Goal: Check status: Check status

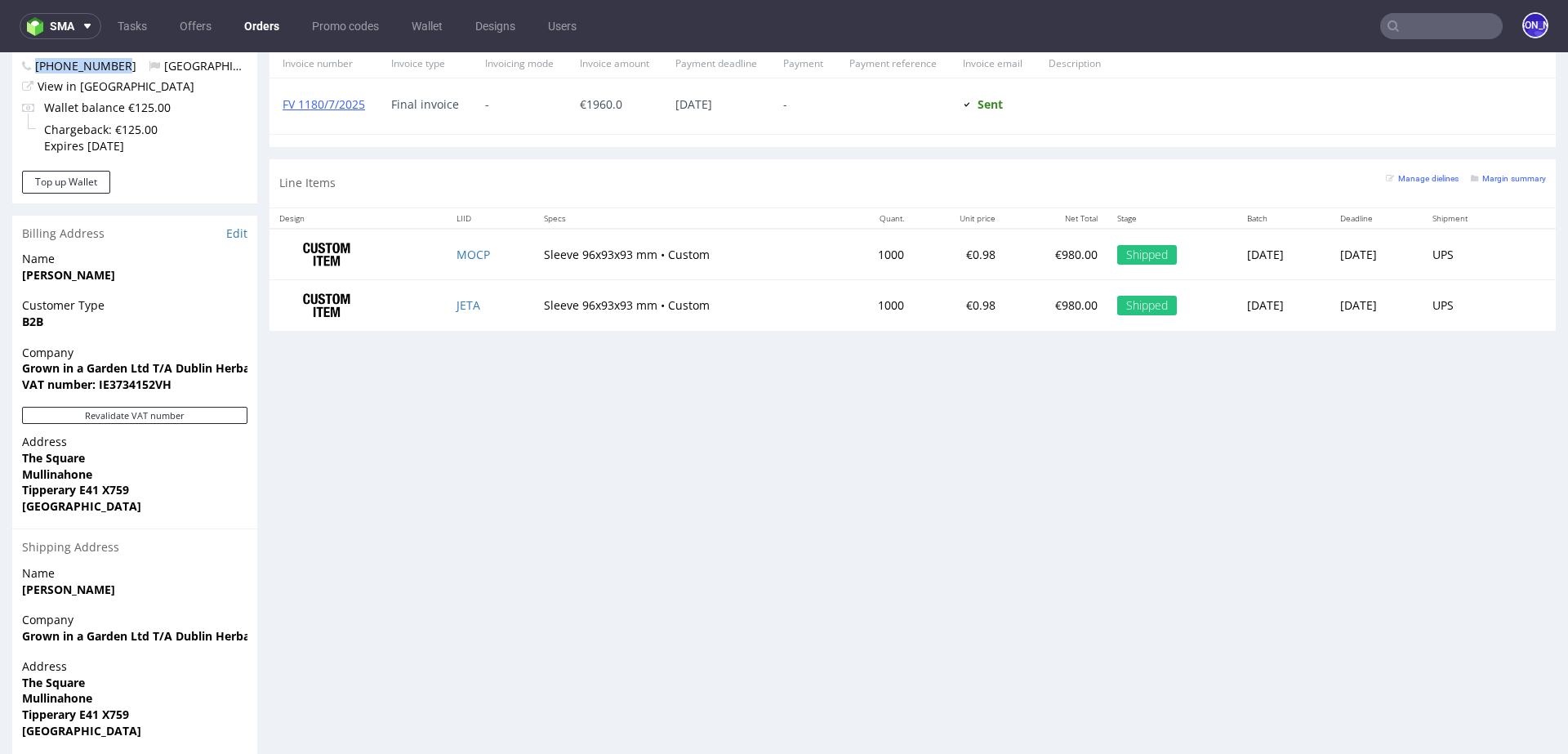
scroll to position [226, 0]
click at [1419, 16] on input "text" at bounding box center [1441, 25] width 123 height 26
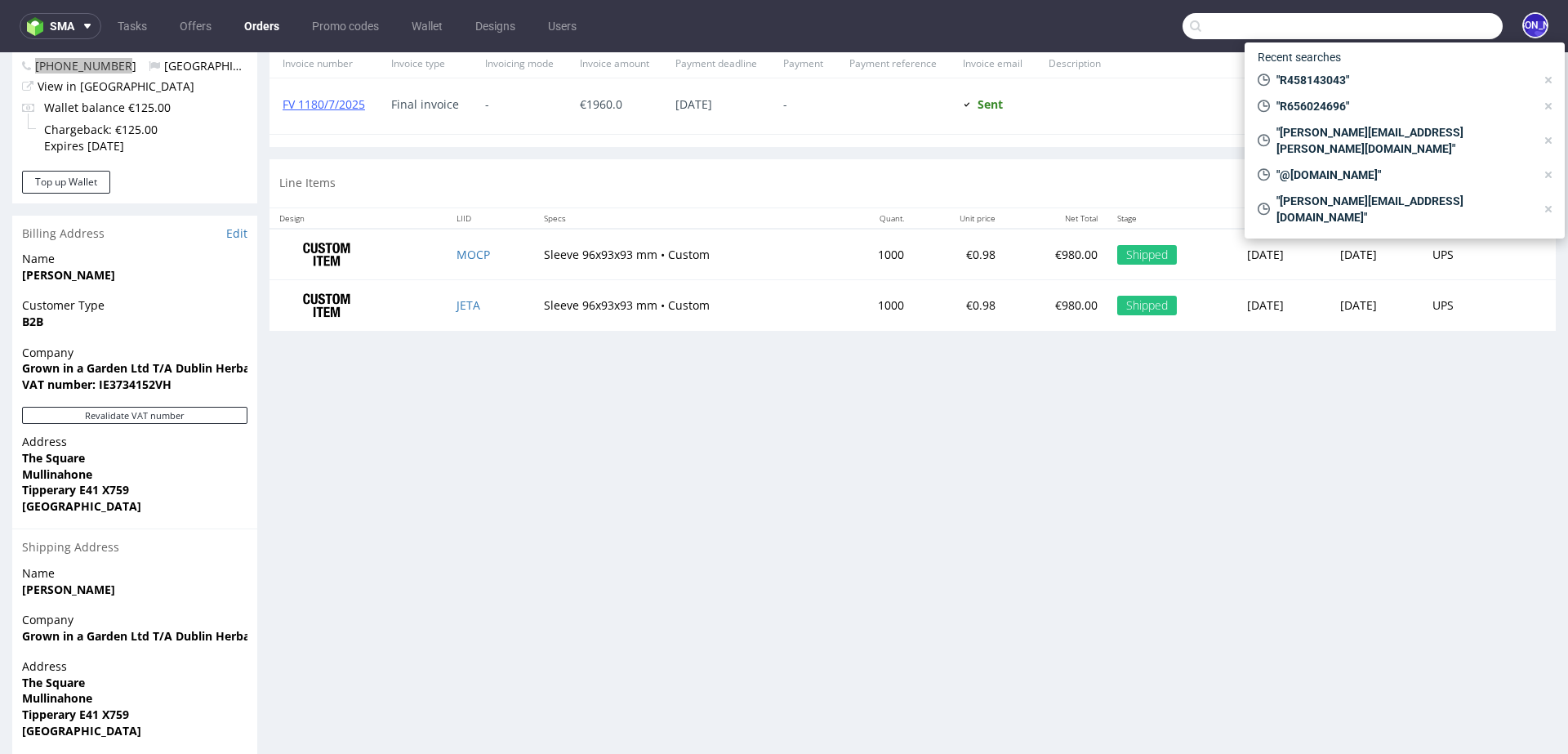
paste input "R656024696"
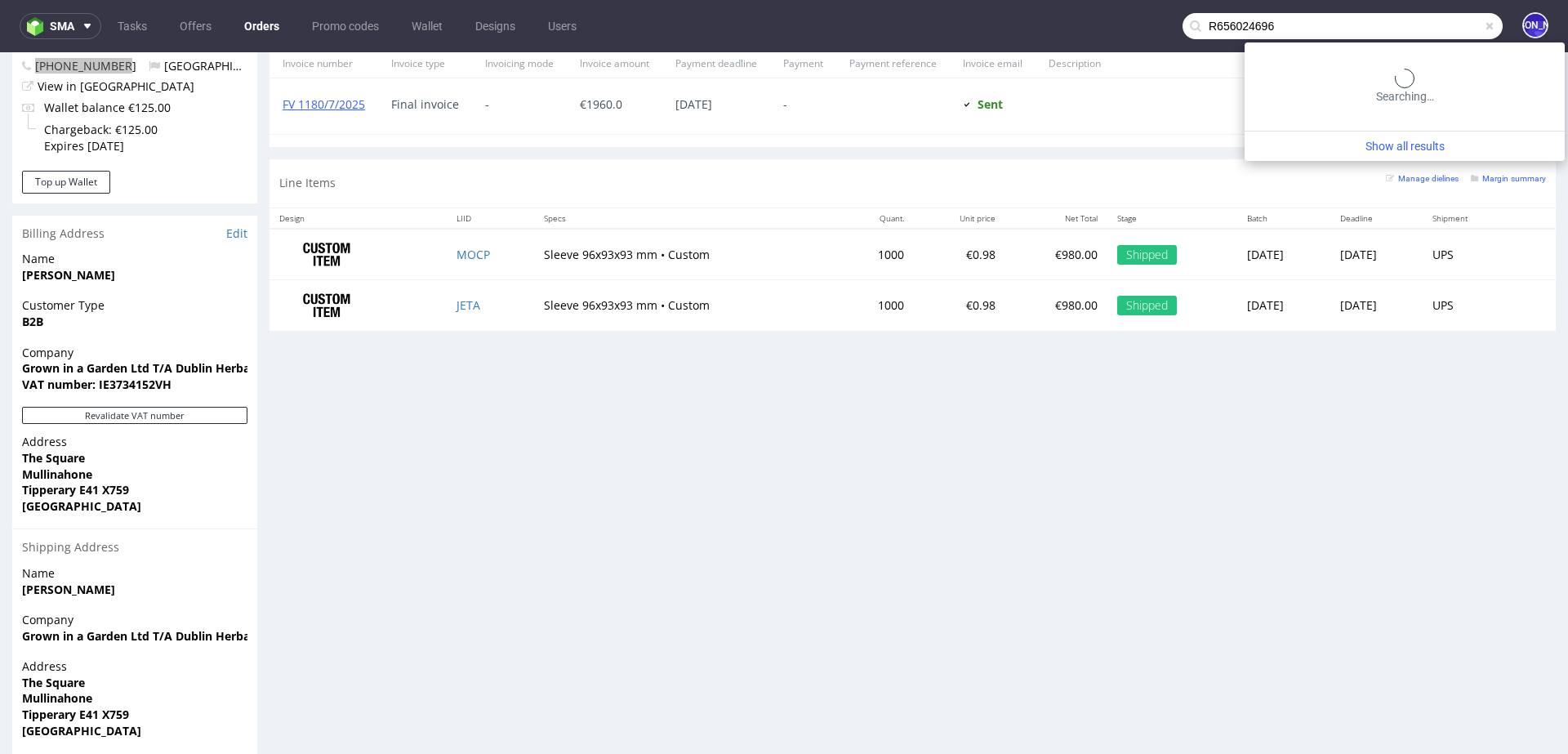
type input "R656024696"
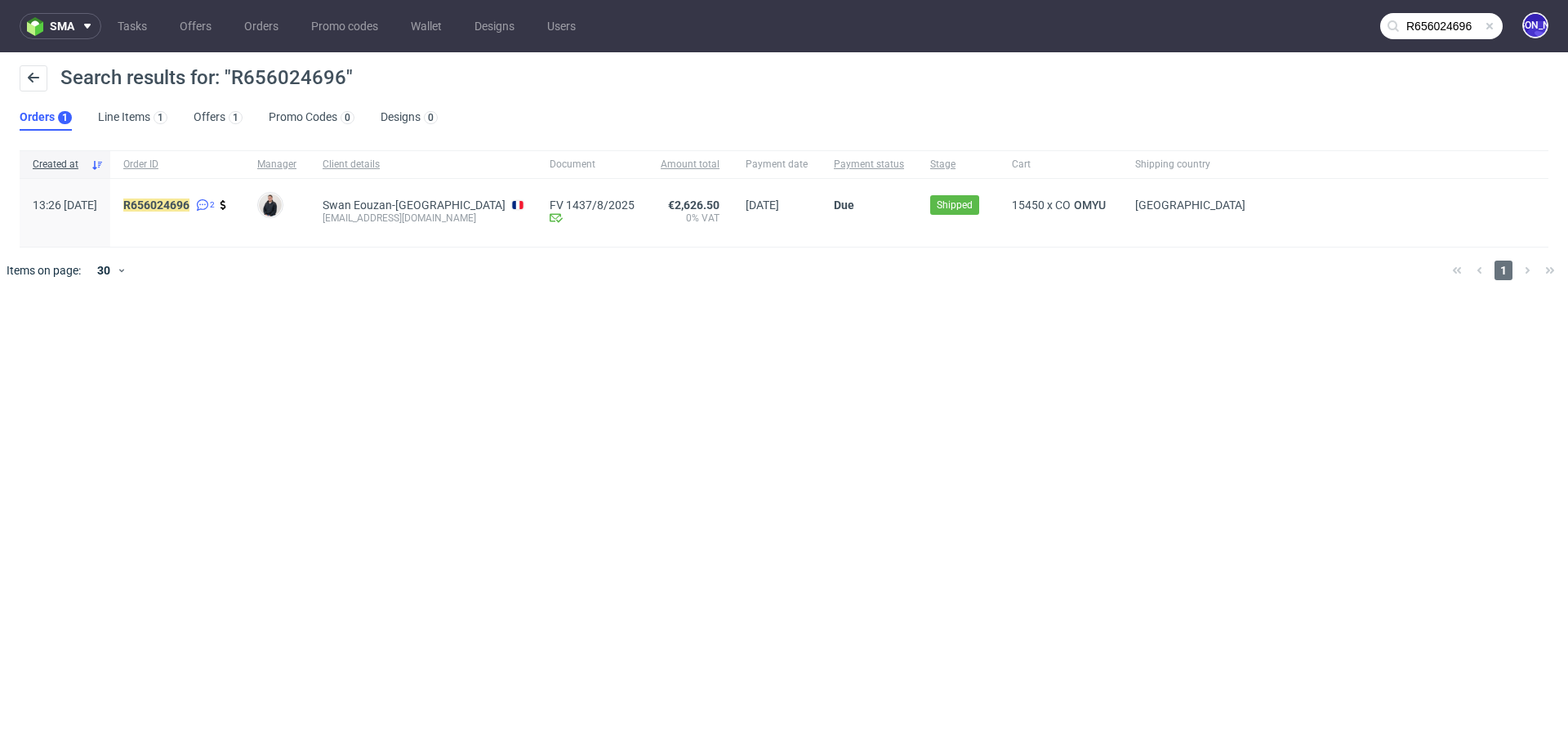
click at [1405, 21] on input "R656024696" at bounding box center [1441, 25] width 123 height 26
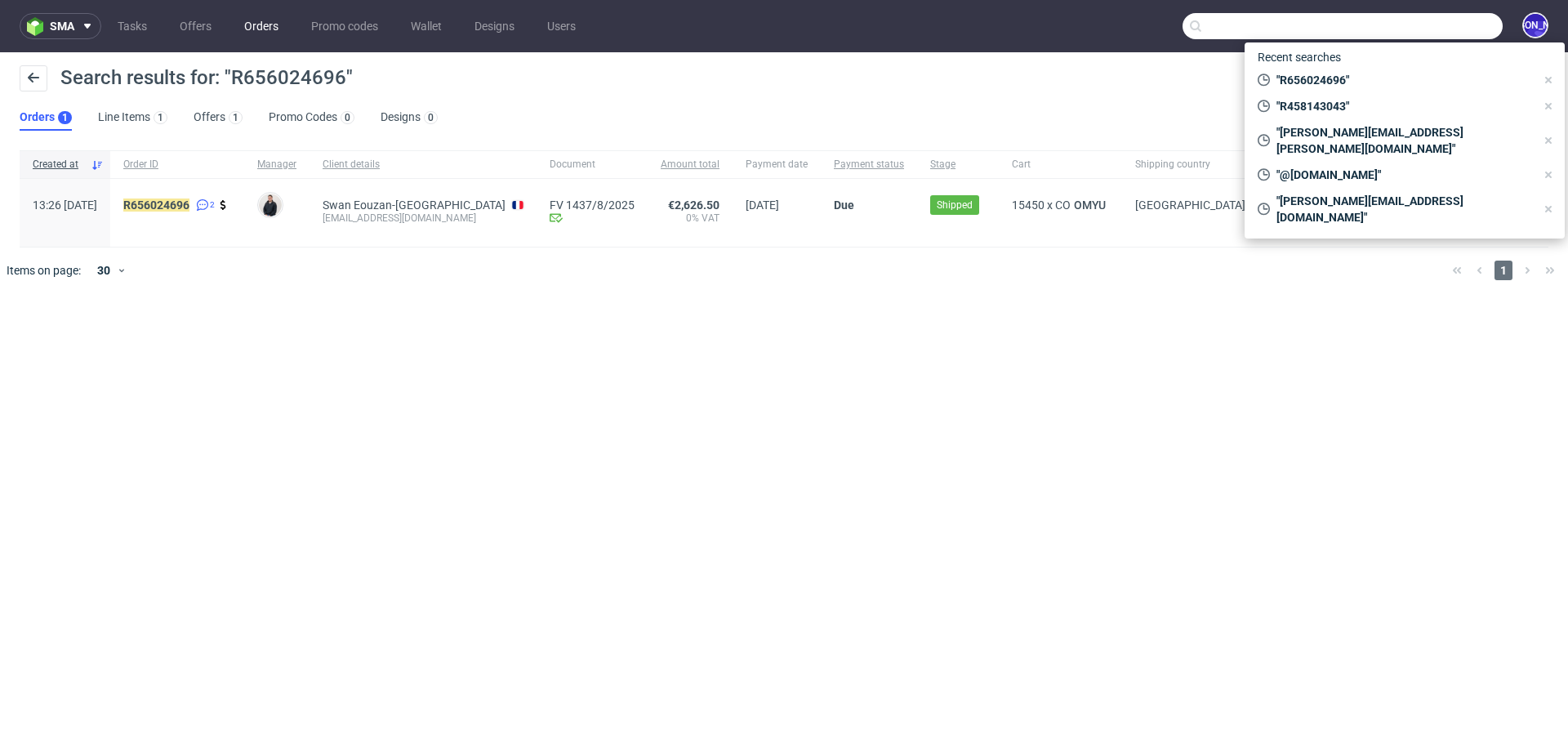
click at [270, 24] on link "Orders" at bounding box center [261, 25] width 54 height 26
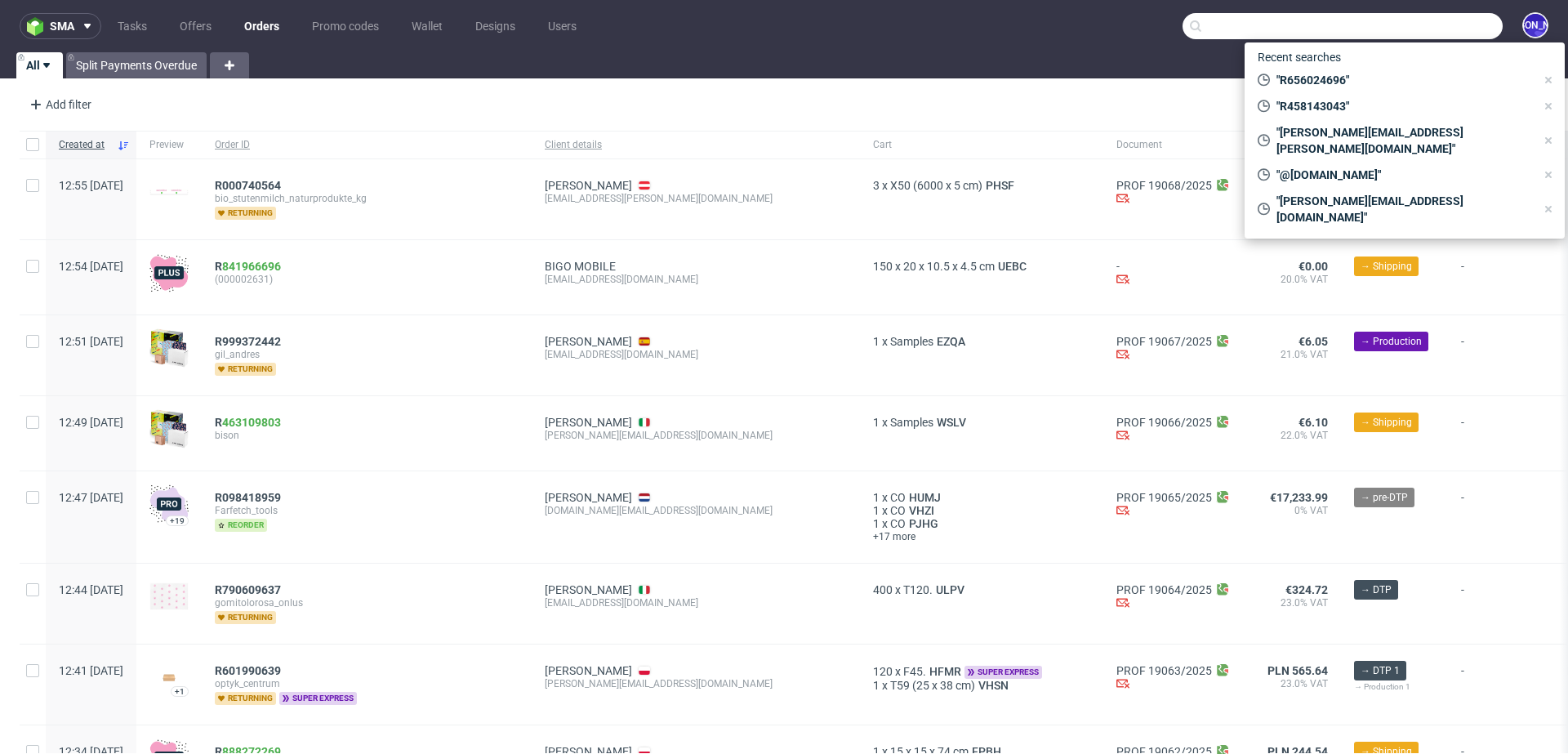
click at [1013, 91] on div "Add filter Hide filters Clear all" at bounding box center [784, 104] width 1568 height 39
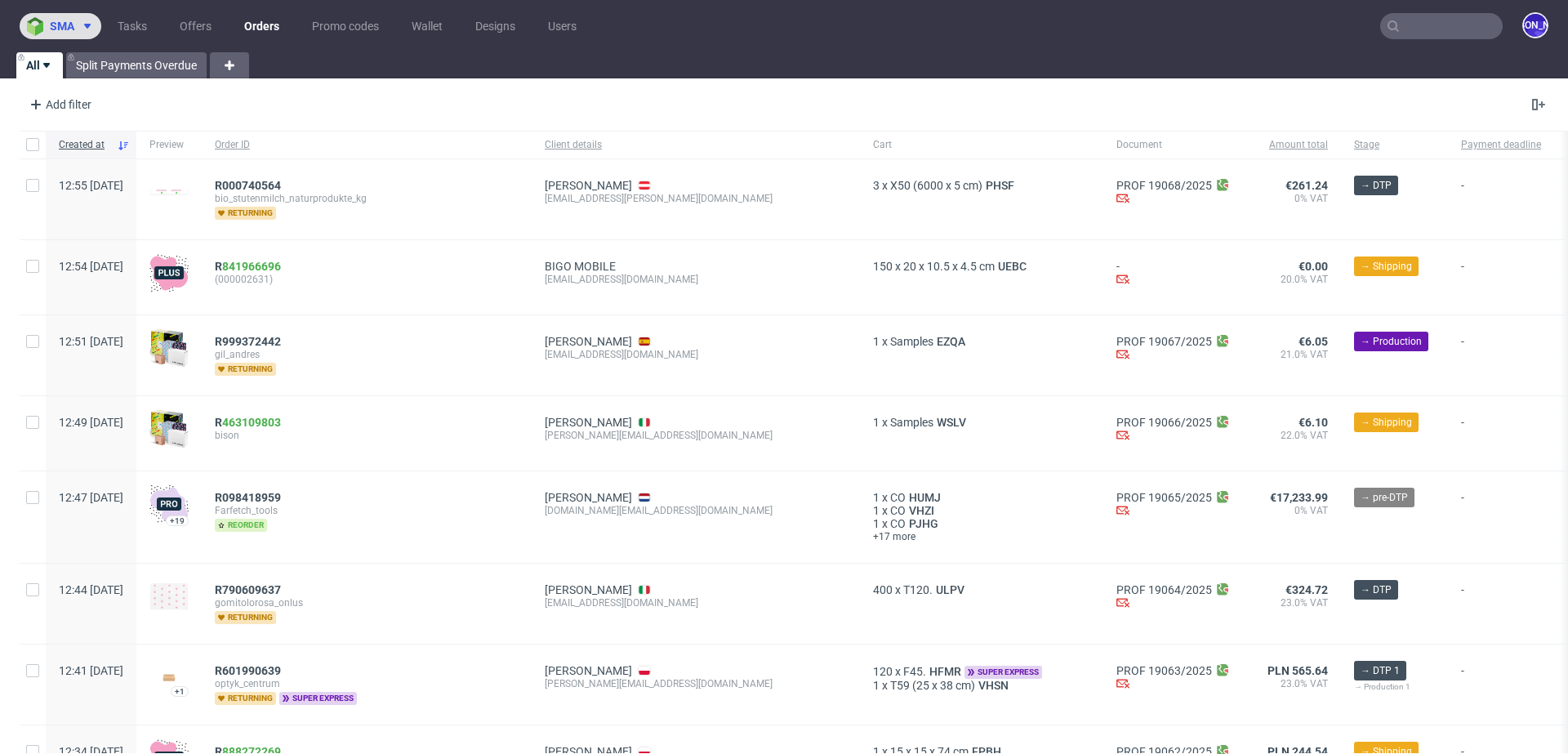
click at [83, 28] on icon at bounding box center [87, 26] width 13 height 13
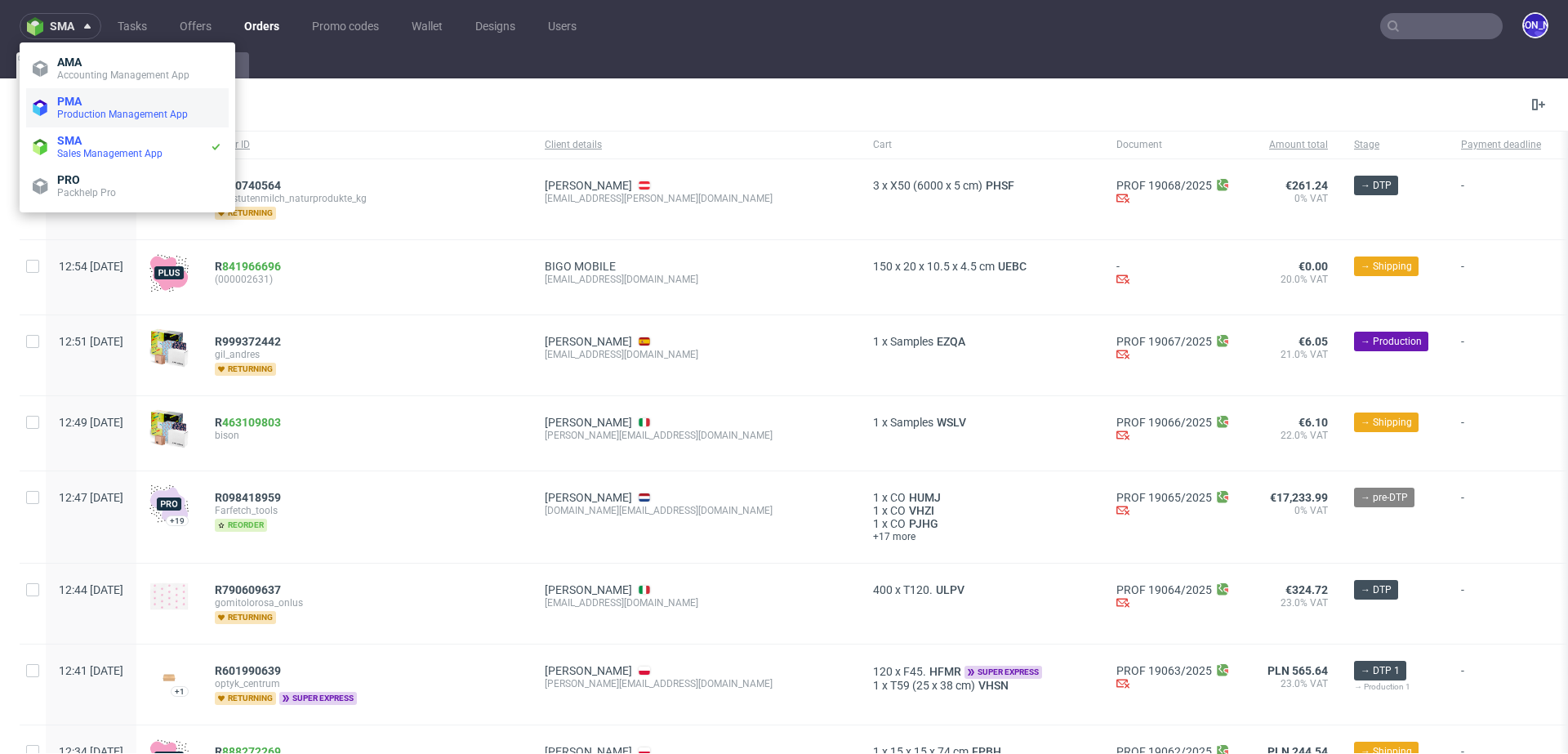
click at [73, 115] on span "Production Management App" at bounding box center [122, 114] width 131 height 12
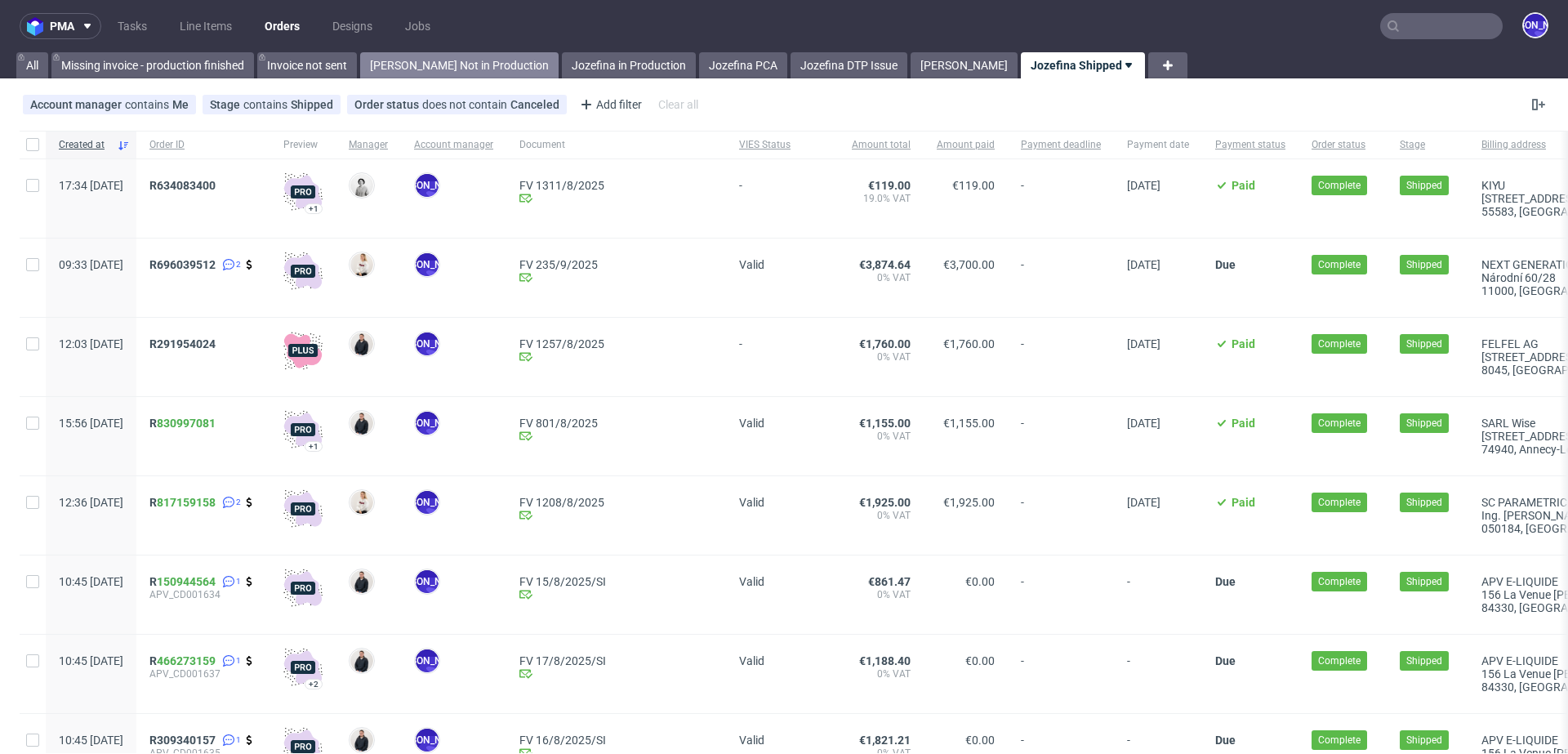
click at [428, 66] on link "Jozefina Not in Production" at bounding box center [460, 65] width 199 height 26
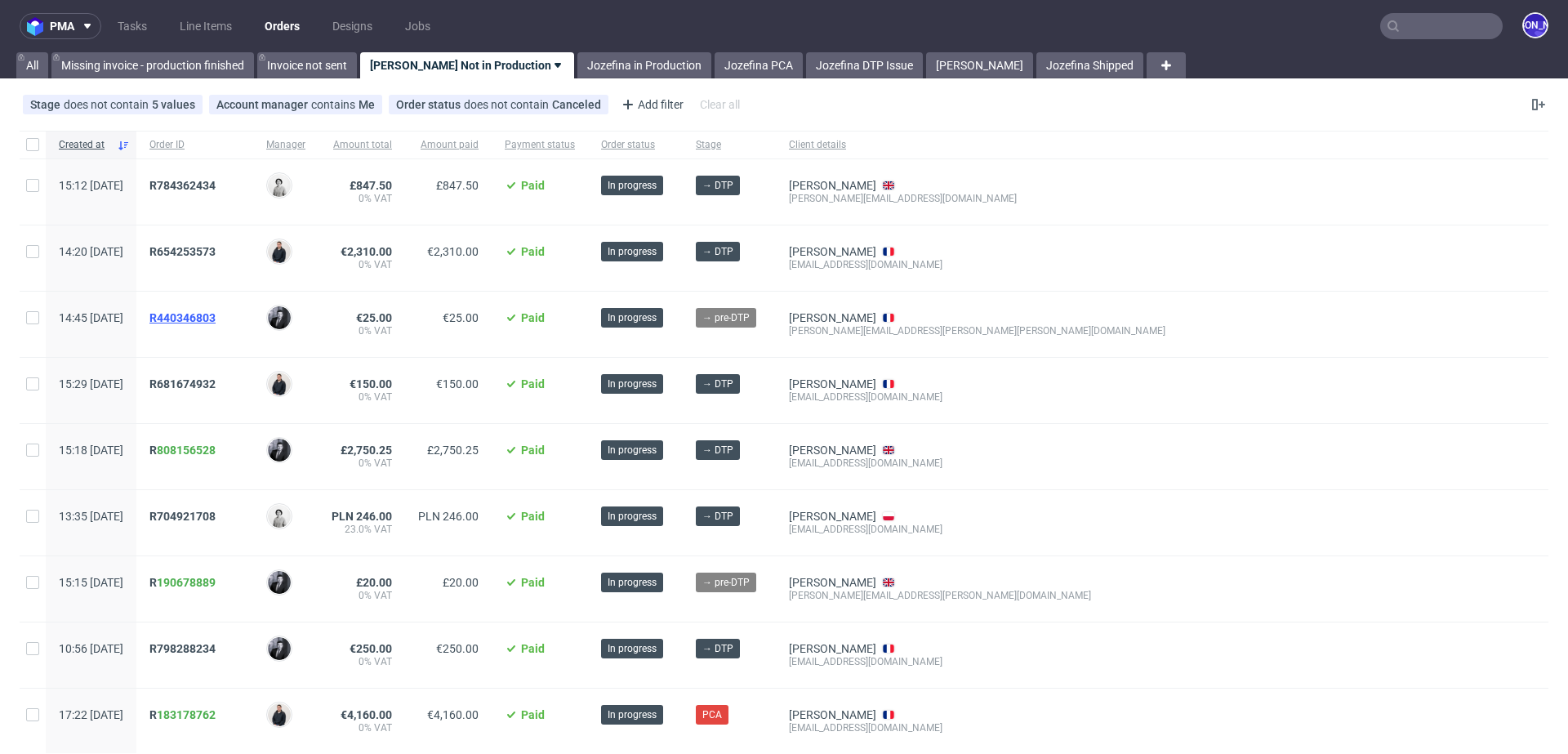
click at [216, 315] on span "R440346803" at bounding box center [182, 317] width 66 height 13
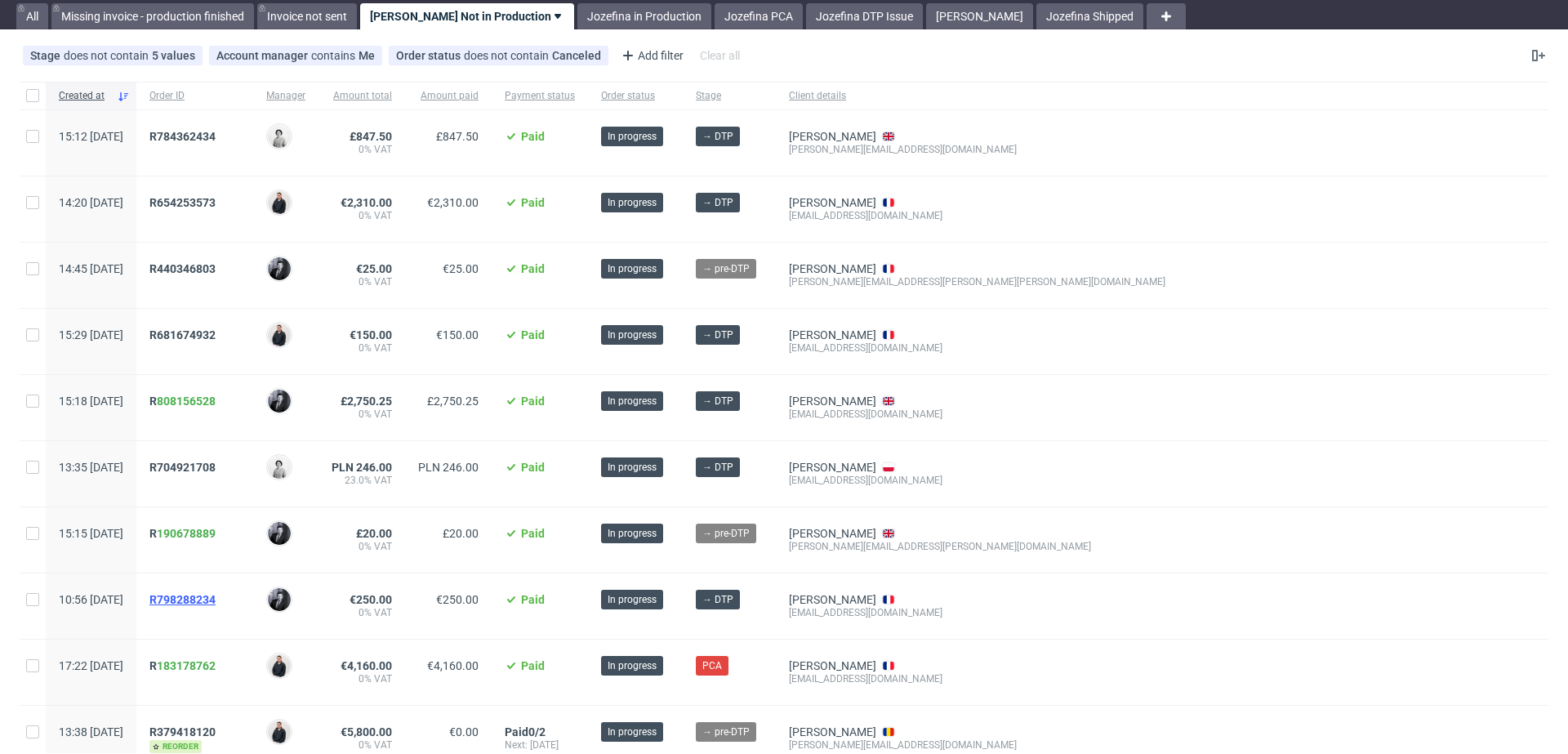
click at [216, 597] on span "R798288234" at bounding box center [182, 599] width 66 height 13
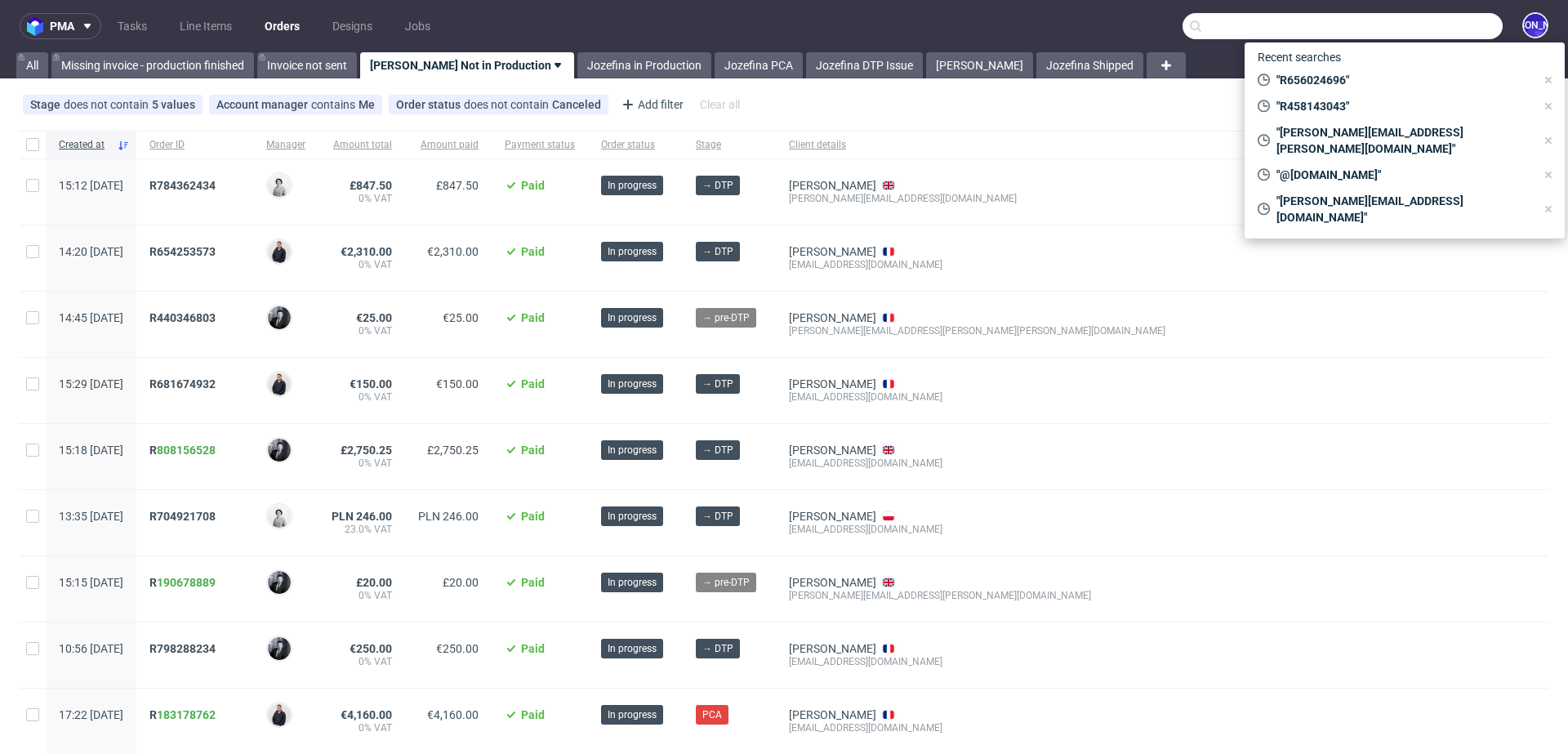
click at [1411, 20] on input "text" at bounding box center [1343, 25] width 320 height 26
paste input "R656024696"
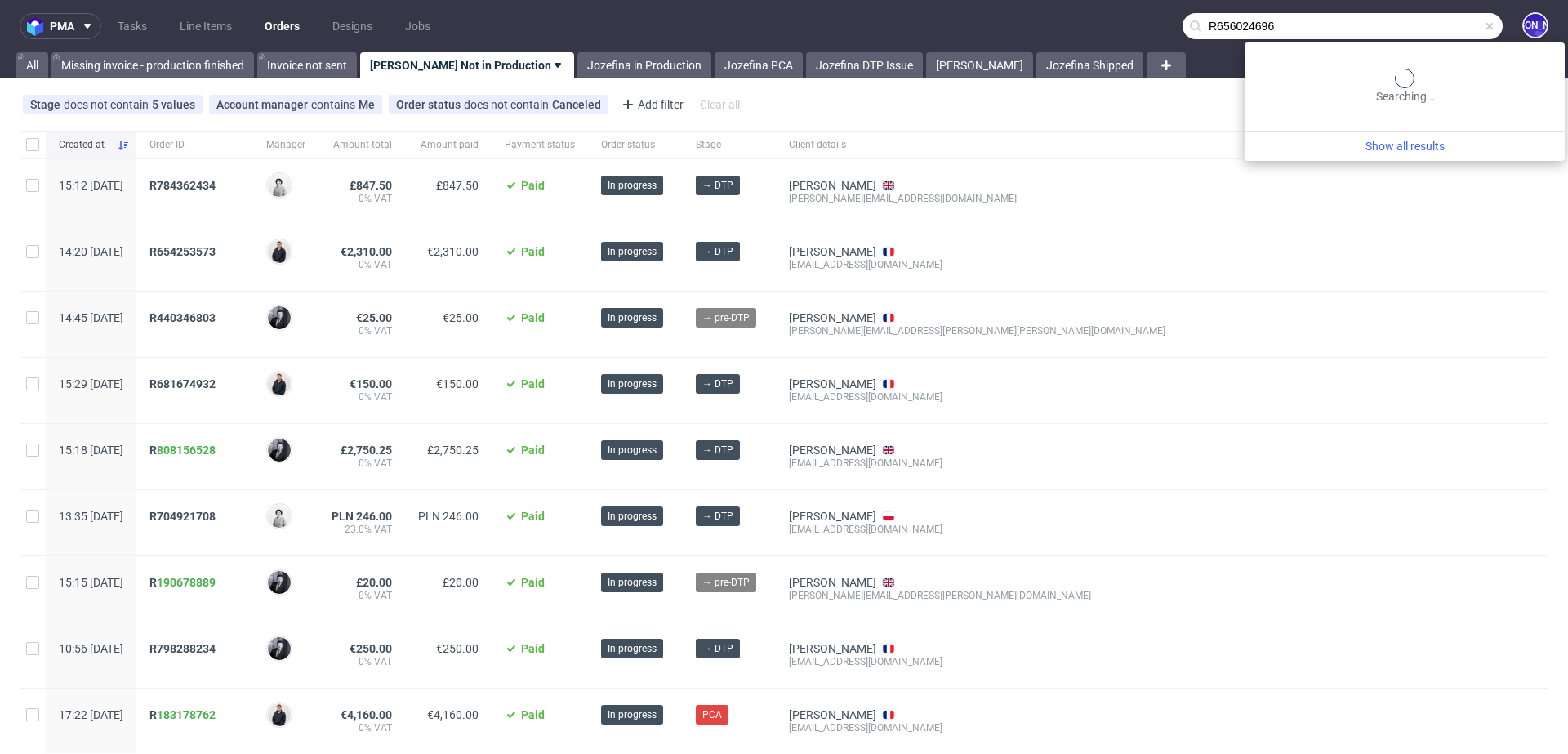
type input "R656024696"
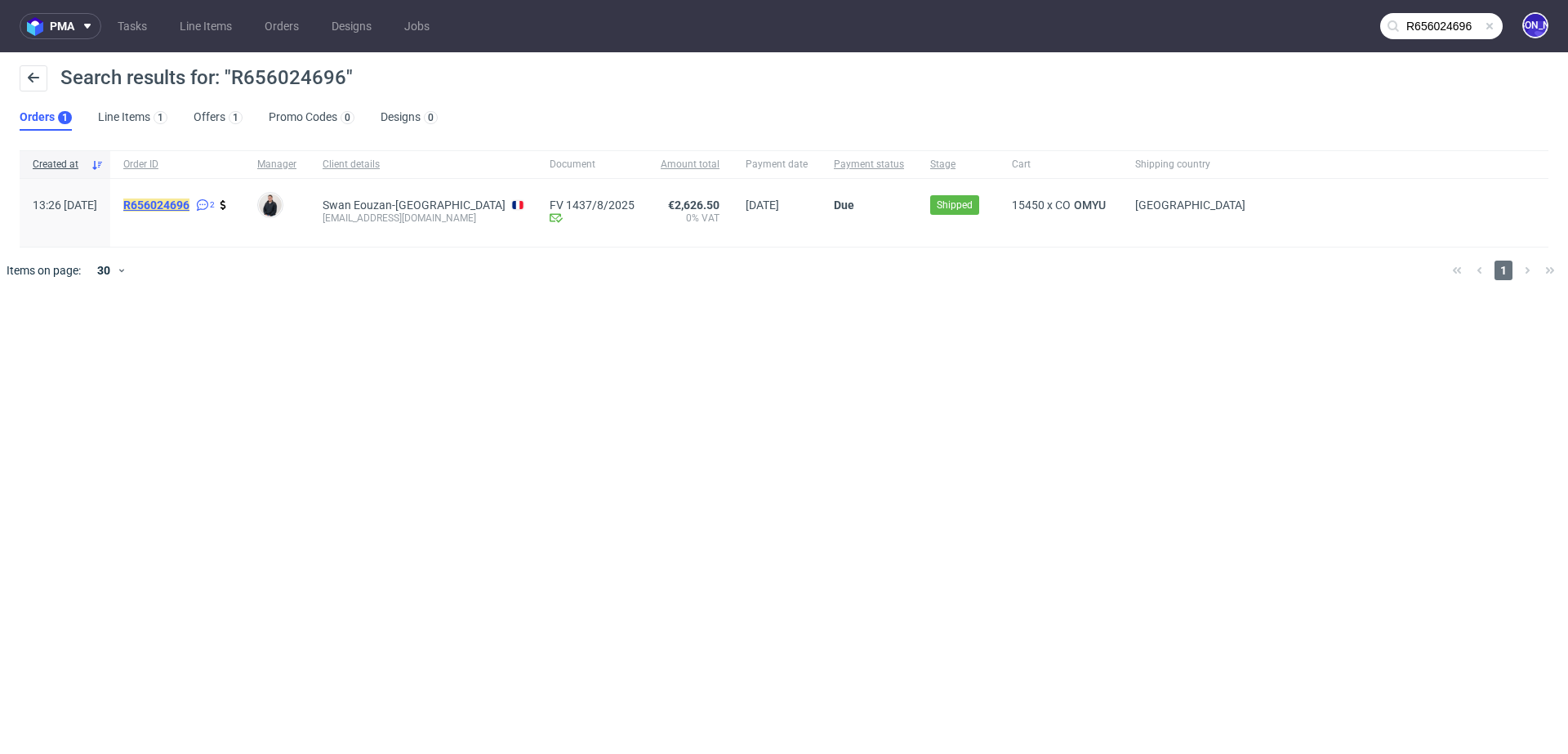
click at [178, 203] on mark "R656024696" at bounding box center [155, 205] width 66 height 13
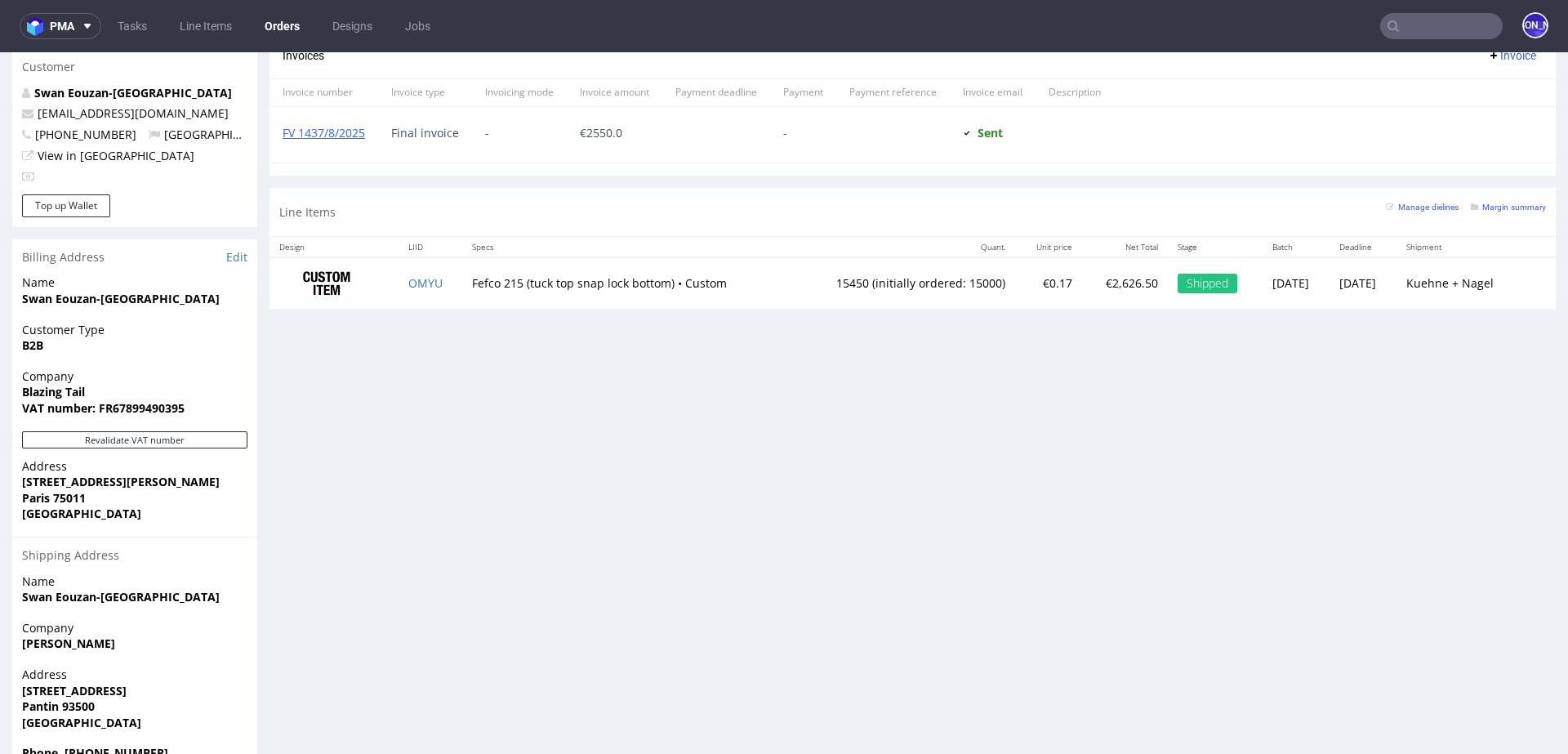
scroll to position [749, 0]
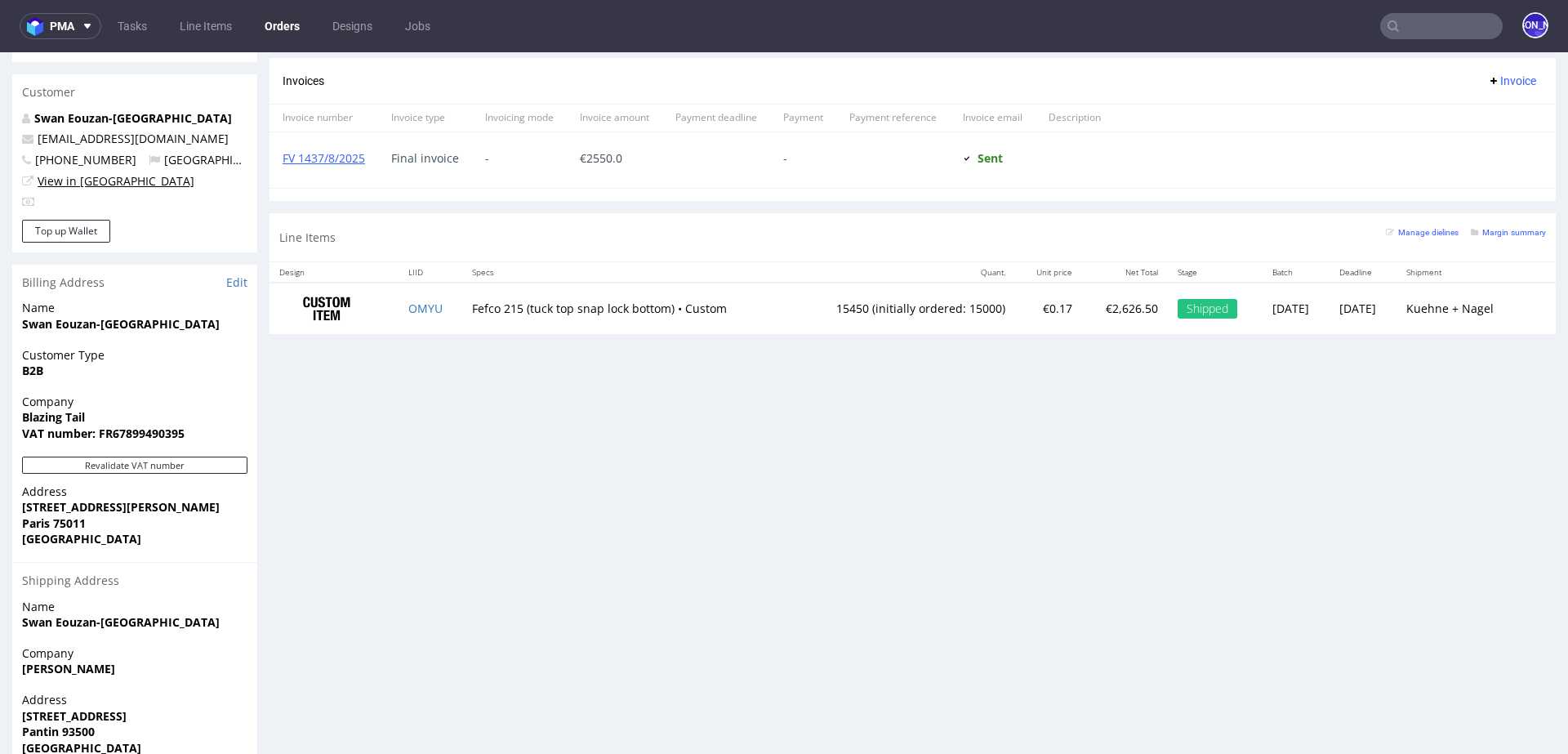
click at [66, 174] on link "View in [GEOGRAPHIC_DATA]" at bounding box center [117, 181] width 157 height 15
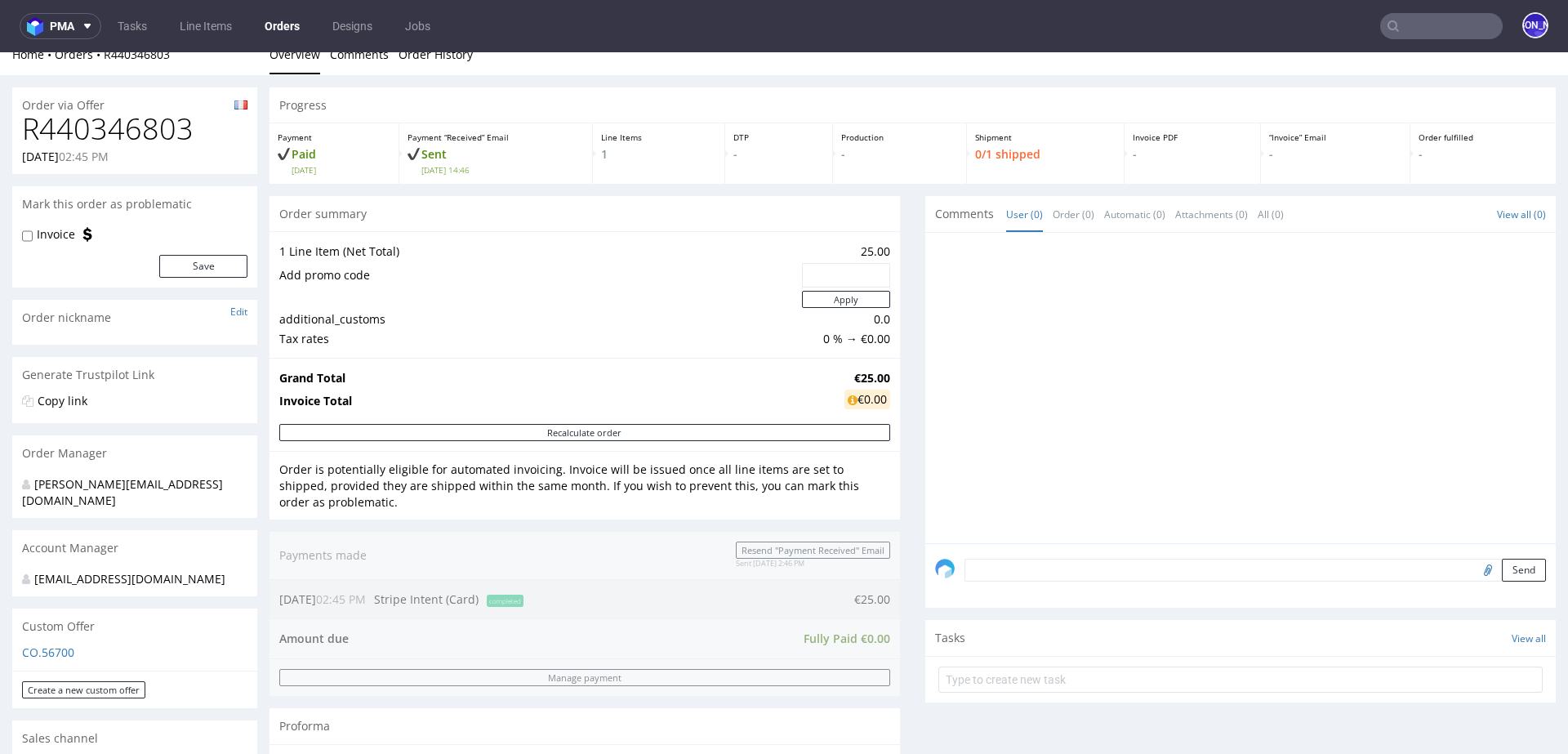
scroll to position [17, 0]
click at [292, 28] on link "Orders" at bounding box center [282, 25] width 55 height 26
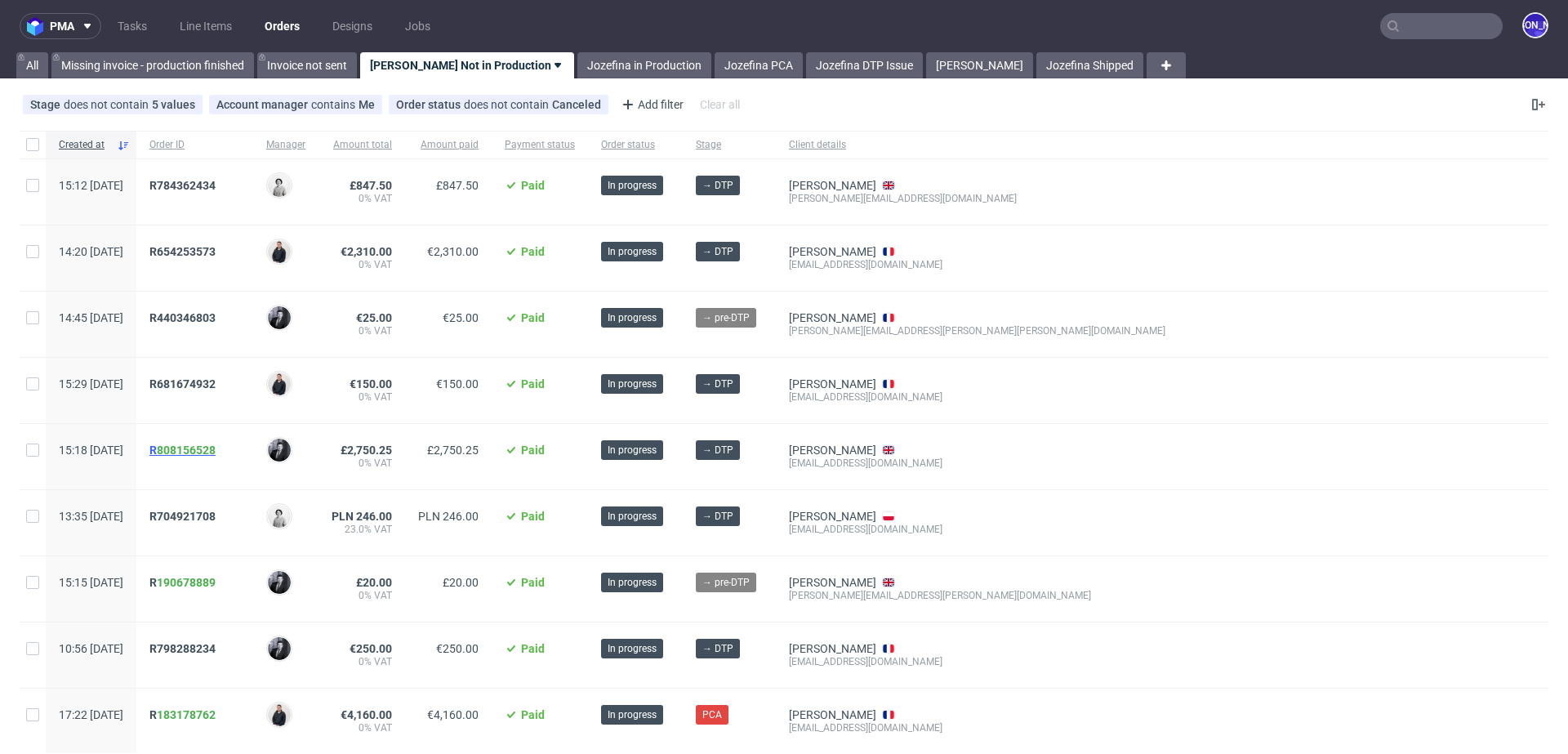
click at [201, 449] on span "R 808156528" at bounding box center [182, 450] width 66 height 13
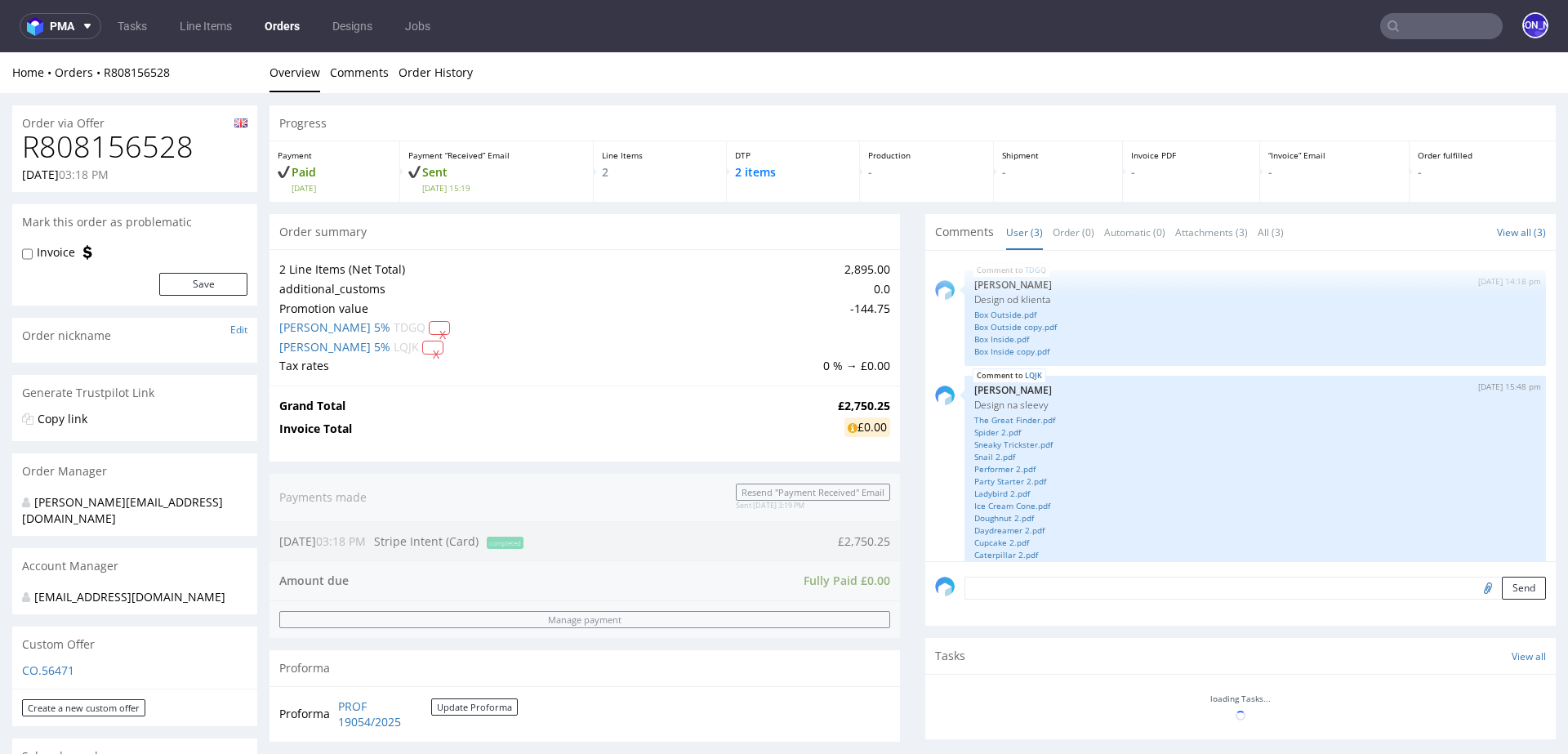
scroll to position [123, 0]
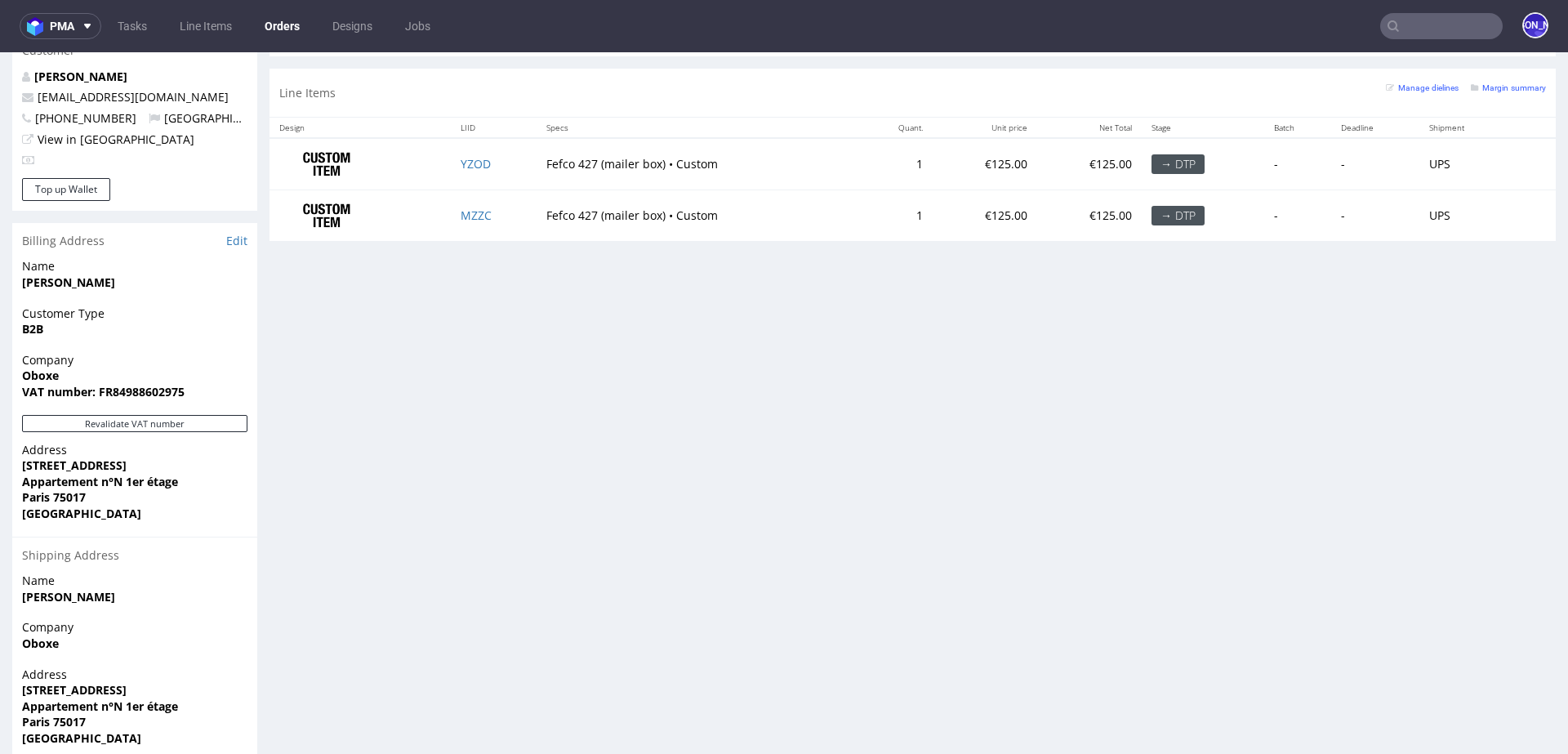
scroll to position [698, 0]
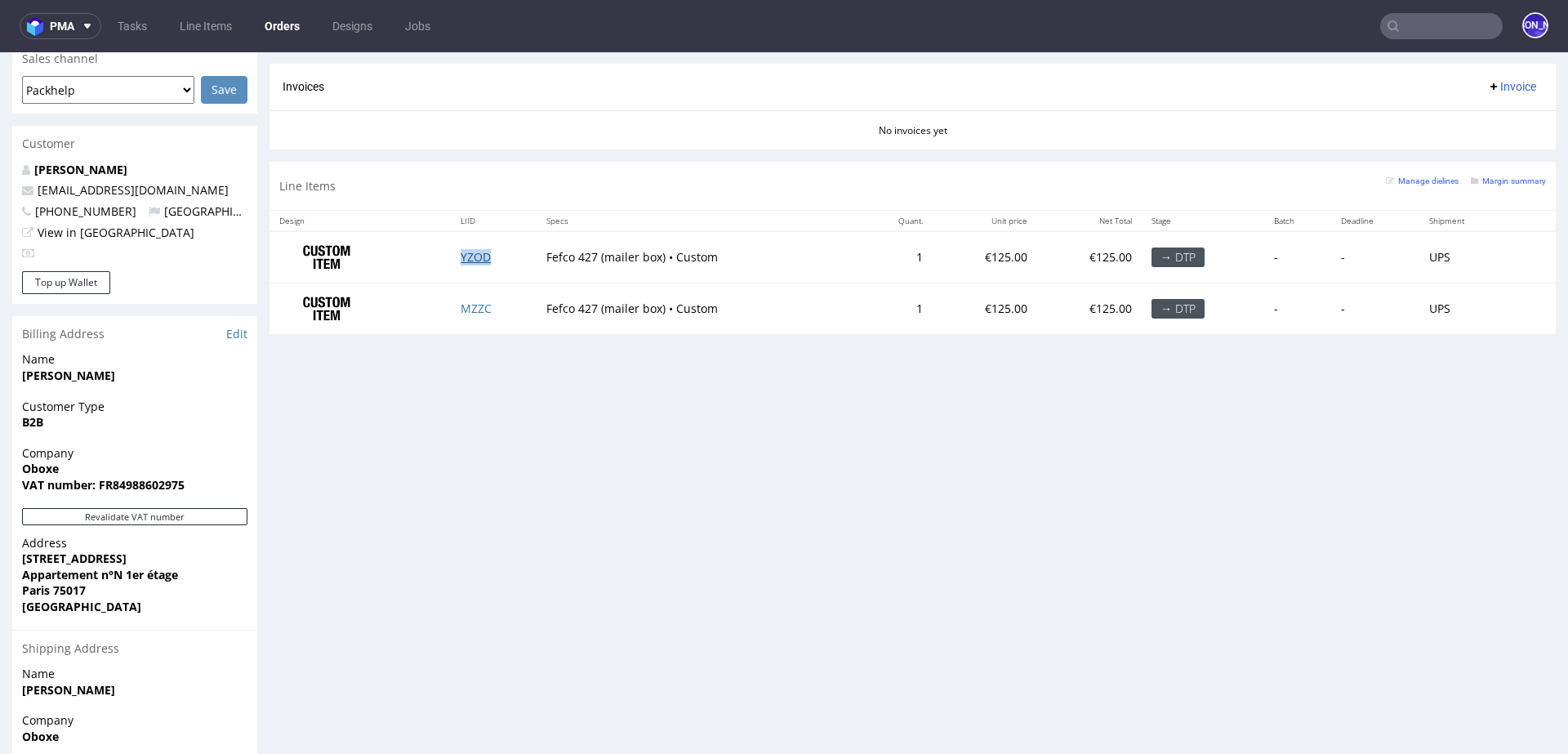
click at [466, 250] on link "YZOD" at bounding box center [475, 257] width 30 height 15
click at [466, 306] on link "MZZC" at bounding box center [476, 308] width 31 height 15
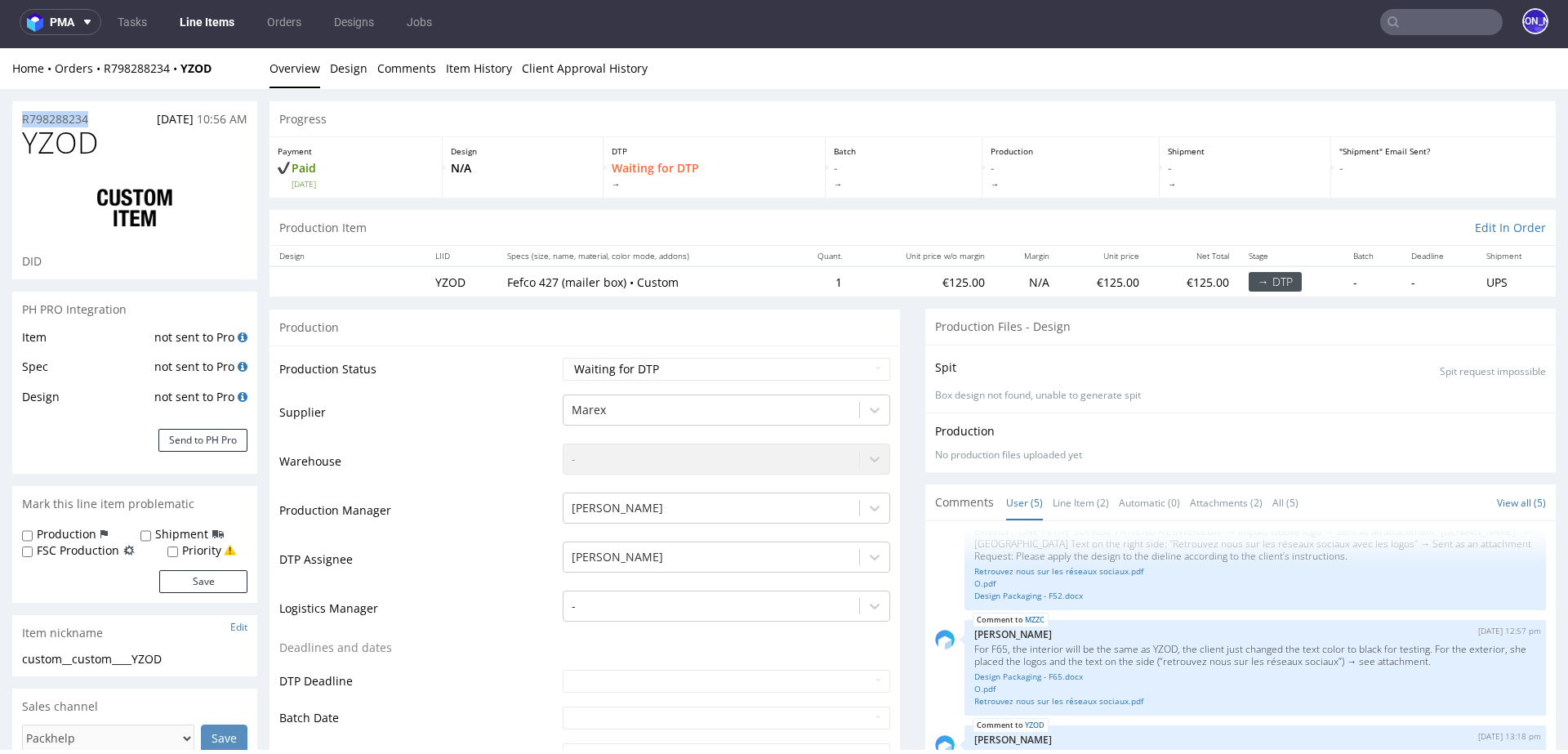
drag, startPoint x: 106, startPoint y: 122, endPoint x: 0, endPoint y: 122, distance: 106.0
copy p "R798288234"
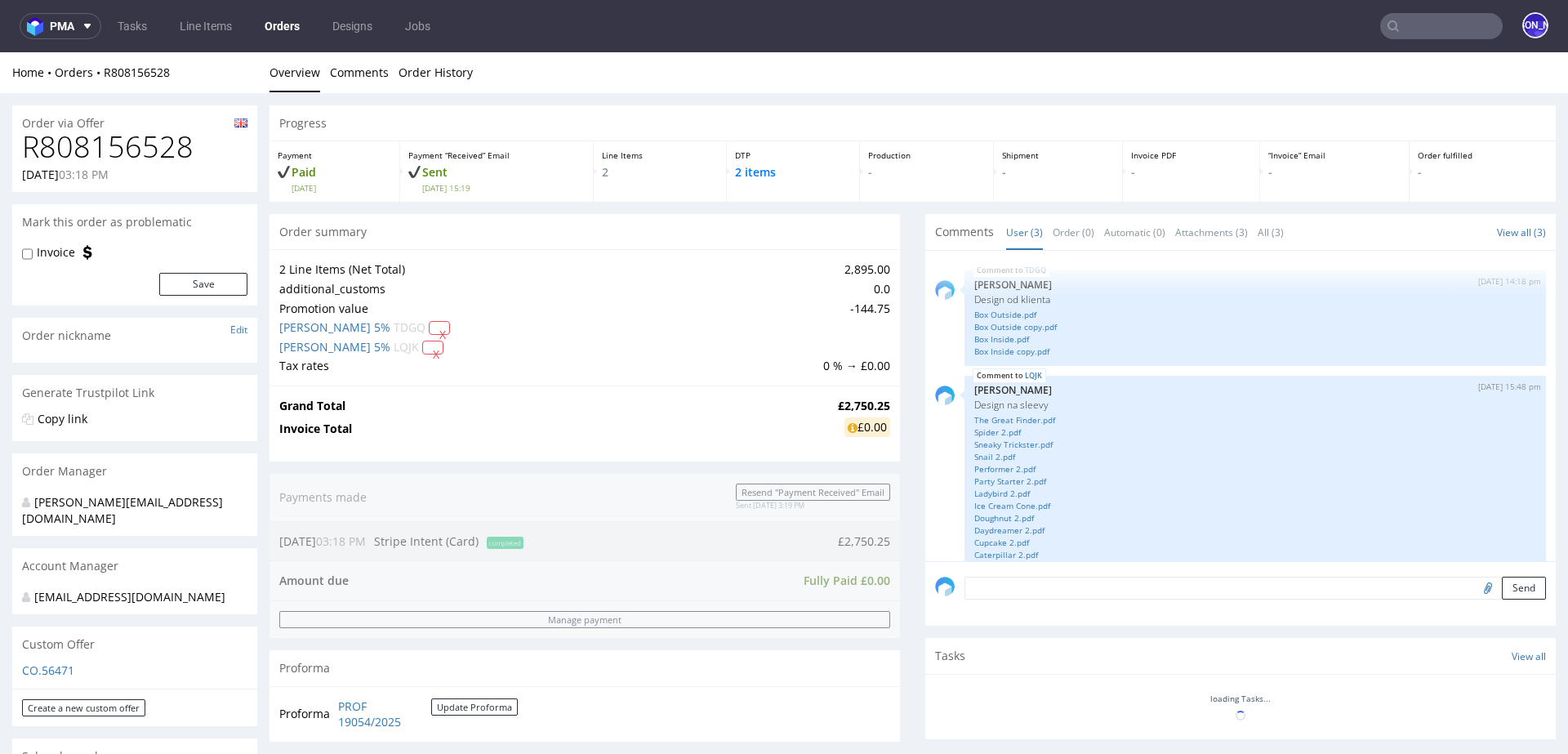
scroll to position [123, 0]
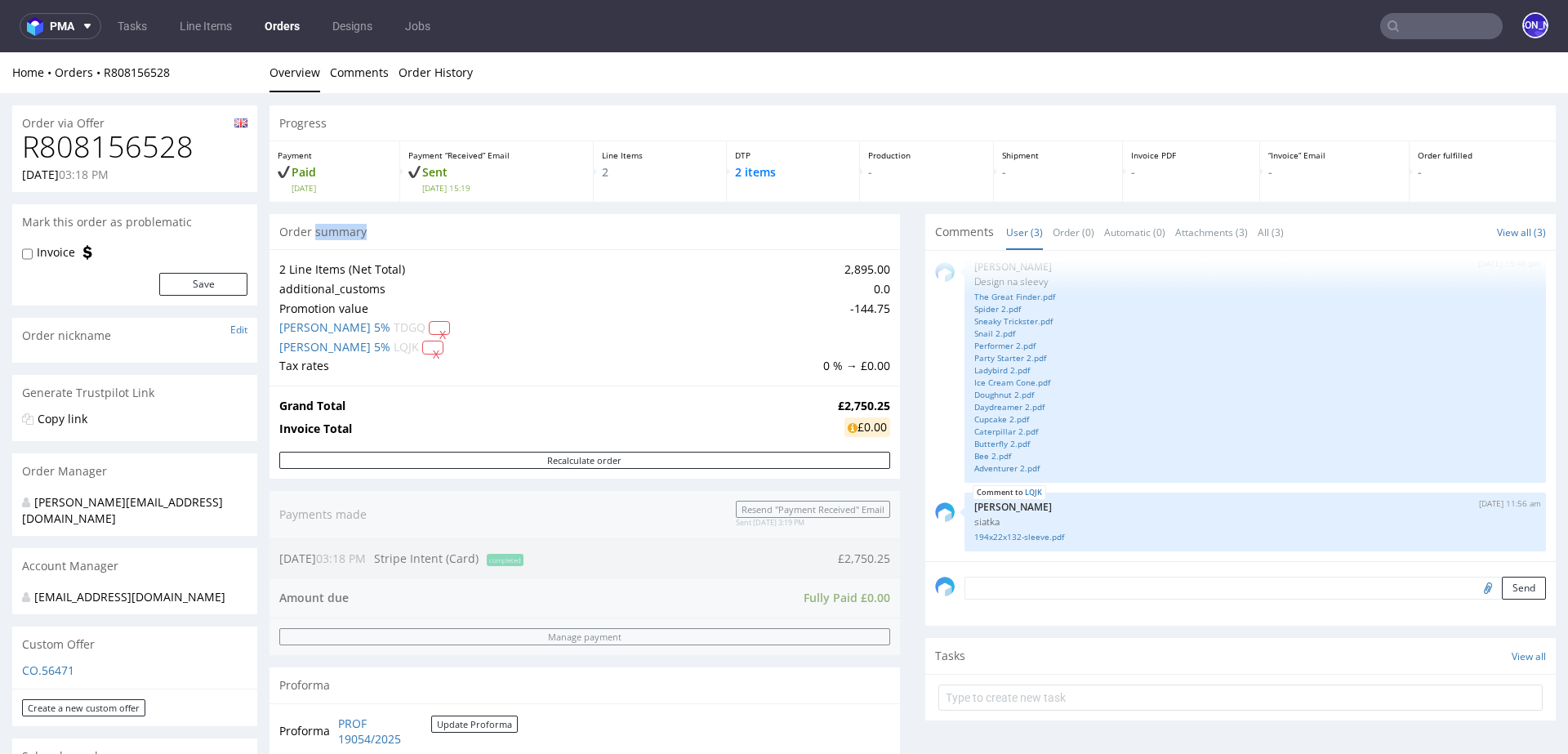
drag, startPoint x: 316, startPoint y: 234, endPoint x: 384, endPoint y: 234, distance: 68.0
click at [384, 234] on div "Order summary" at bounding box center [585, 232] width 631 height 36
click at [306, 234] on div "Order summary" at bounding box center [585, 232] width 631 height 36
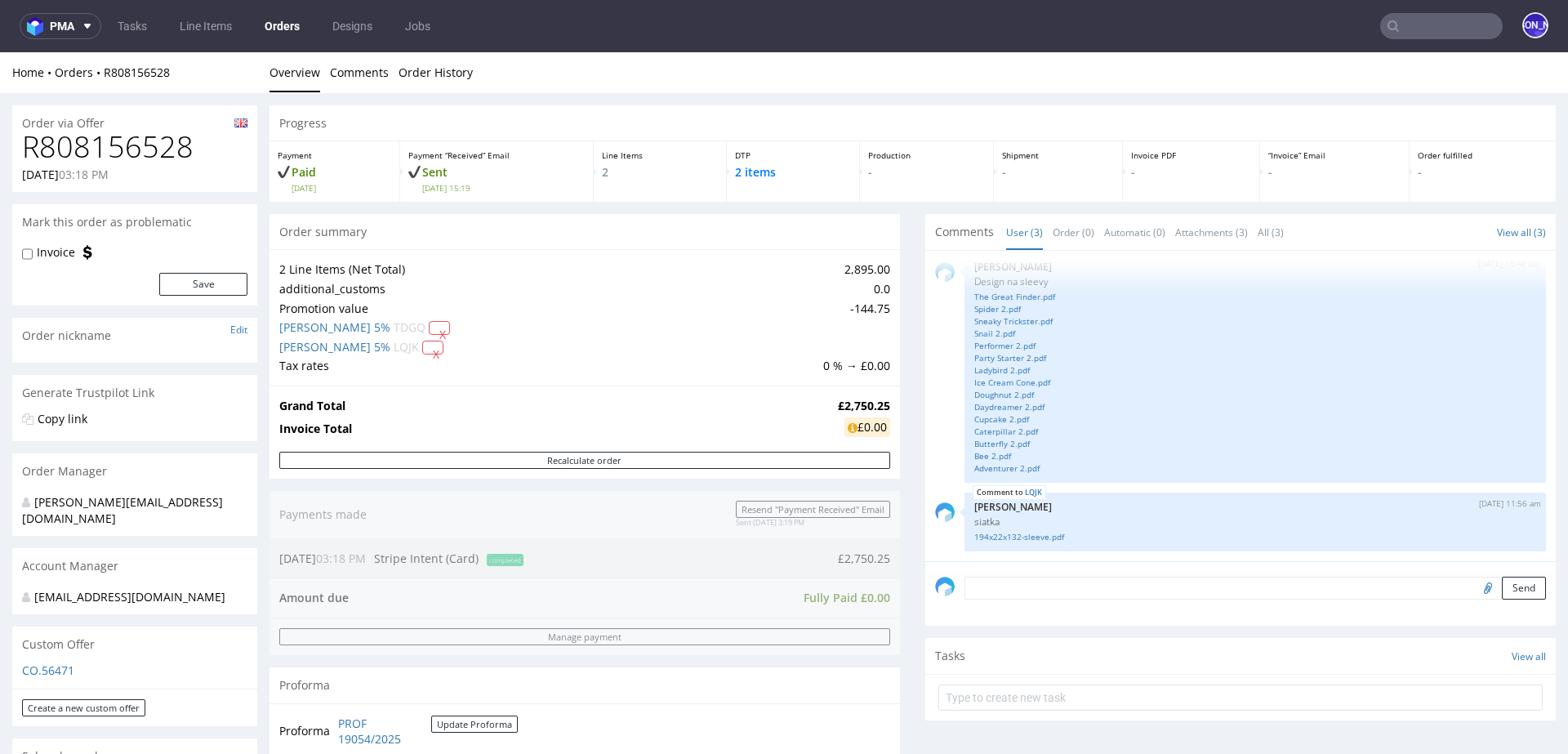
click at [335, 232] on div "Order summary" at bounding box center [585, 232] width 631 height 36
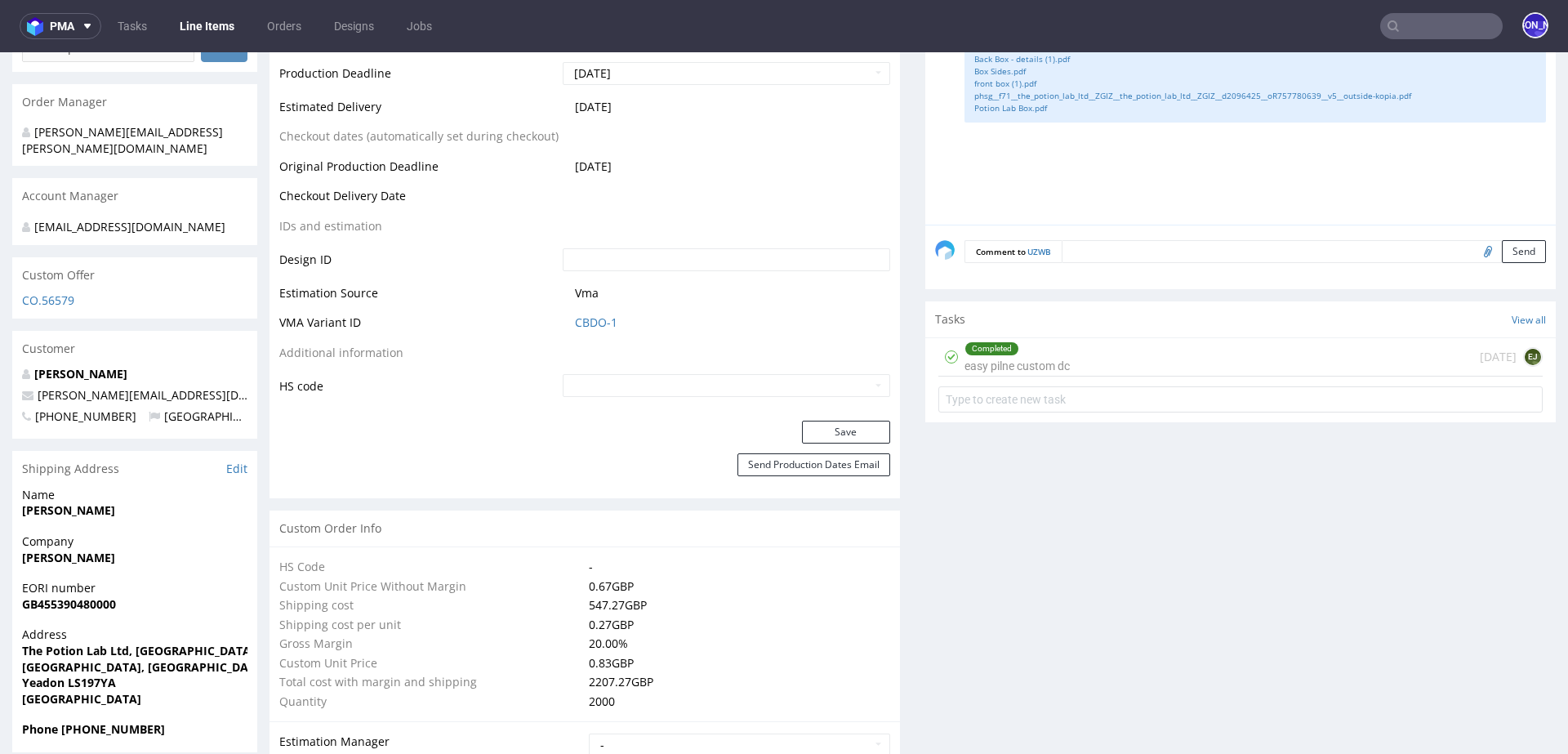
scroll to position [720, 0]
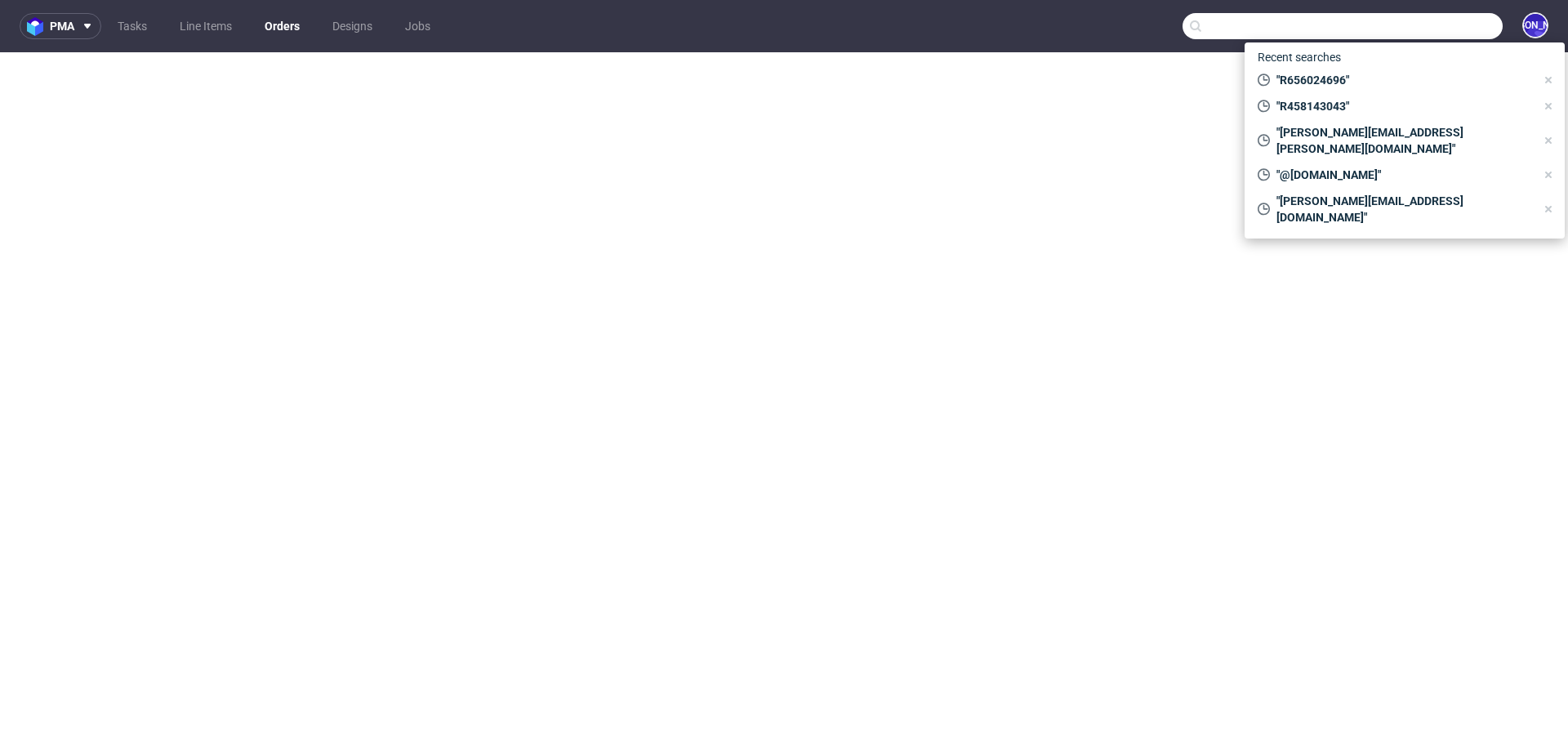
click at [1413, 36] on input "text" at bounding box center [1343, 25] width 320 height 26
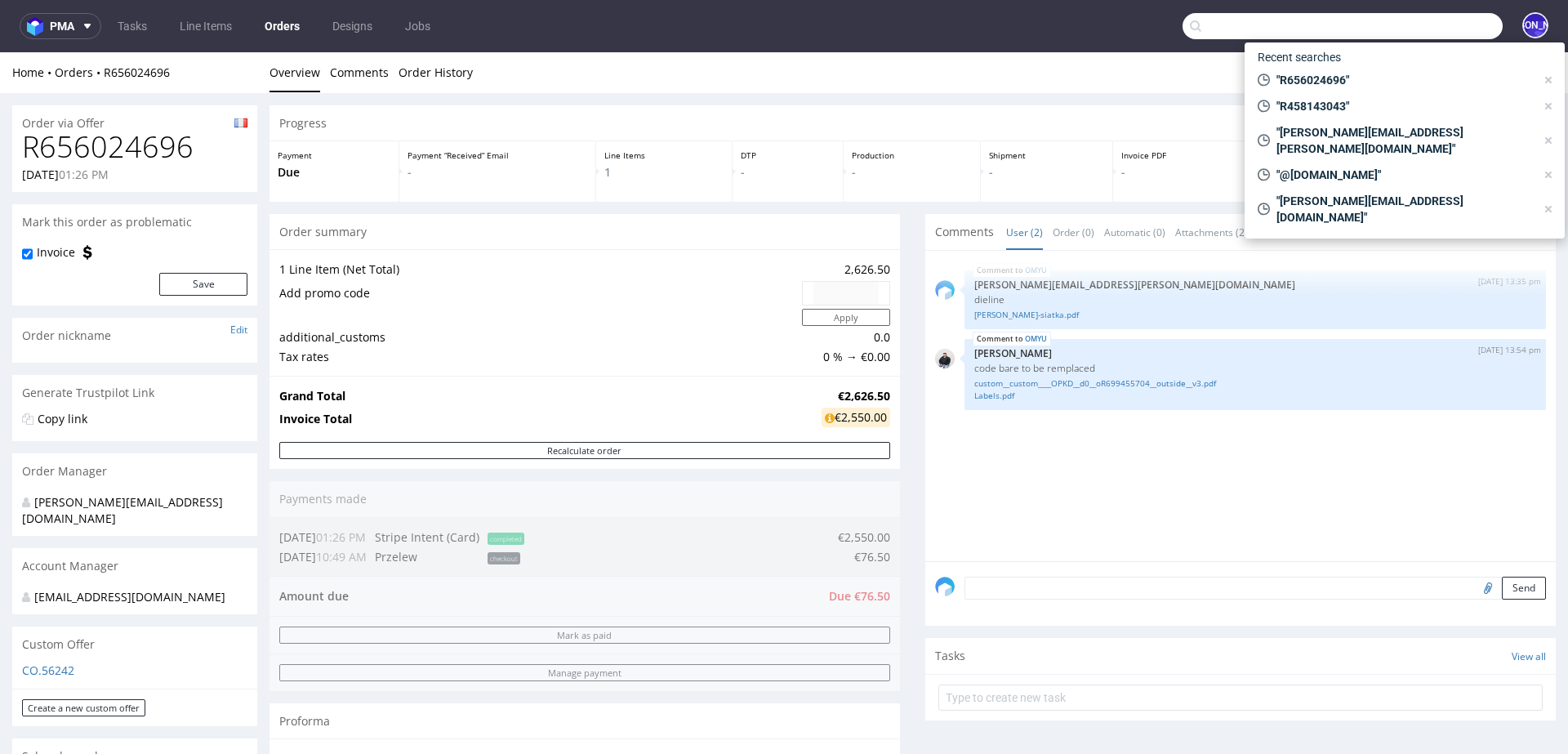
scroll to position [801, 0]
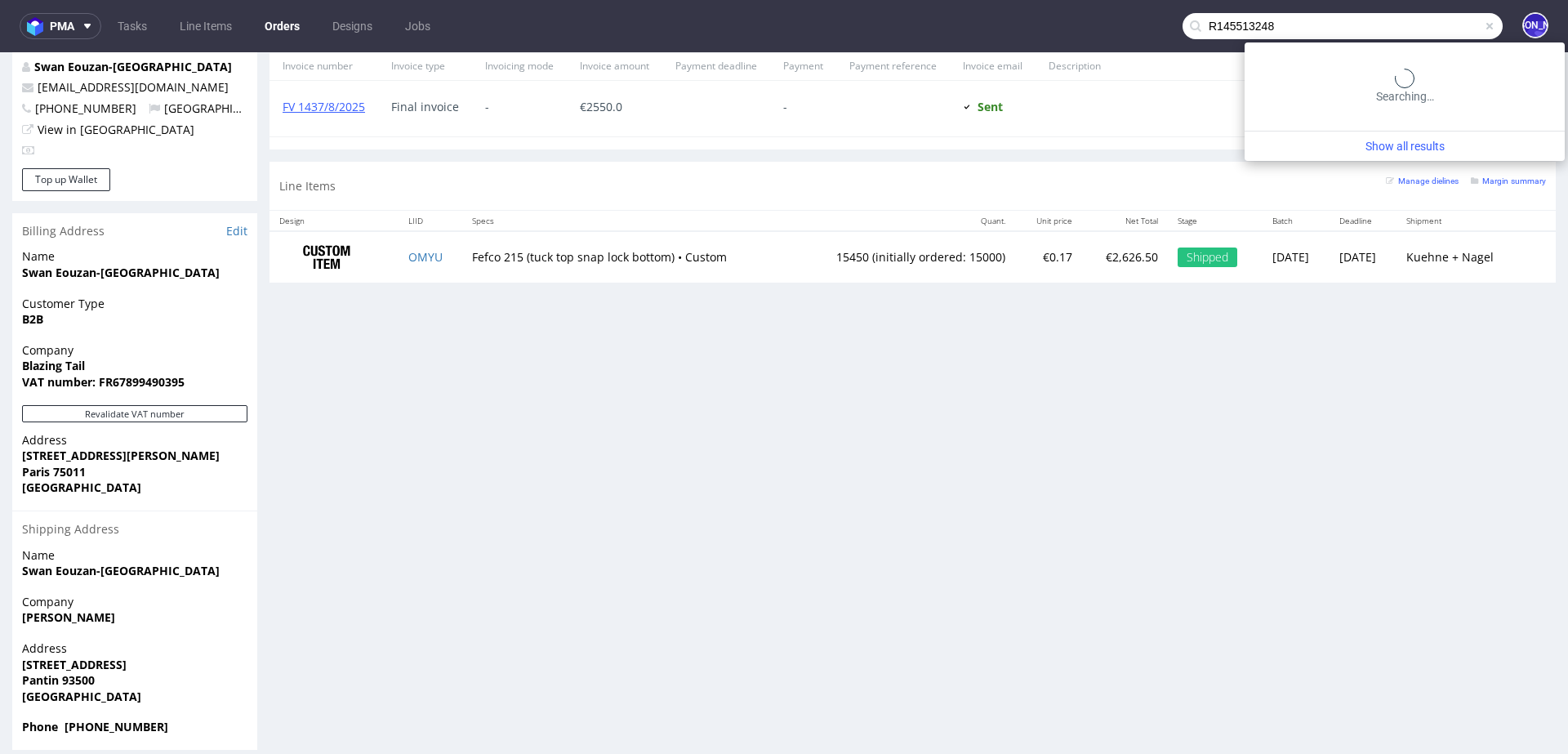
type input "R145513248"
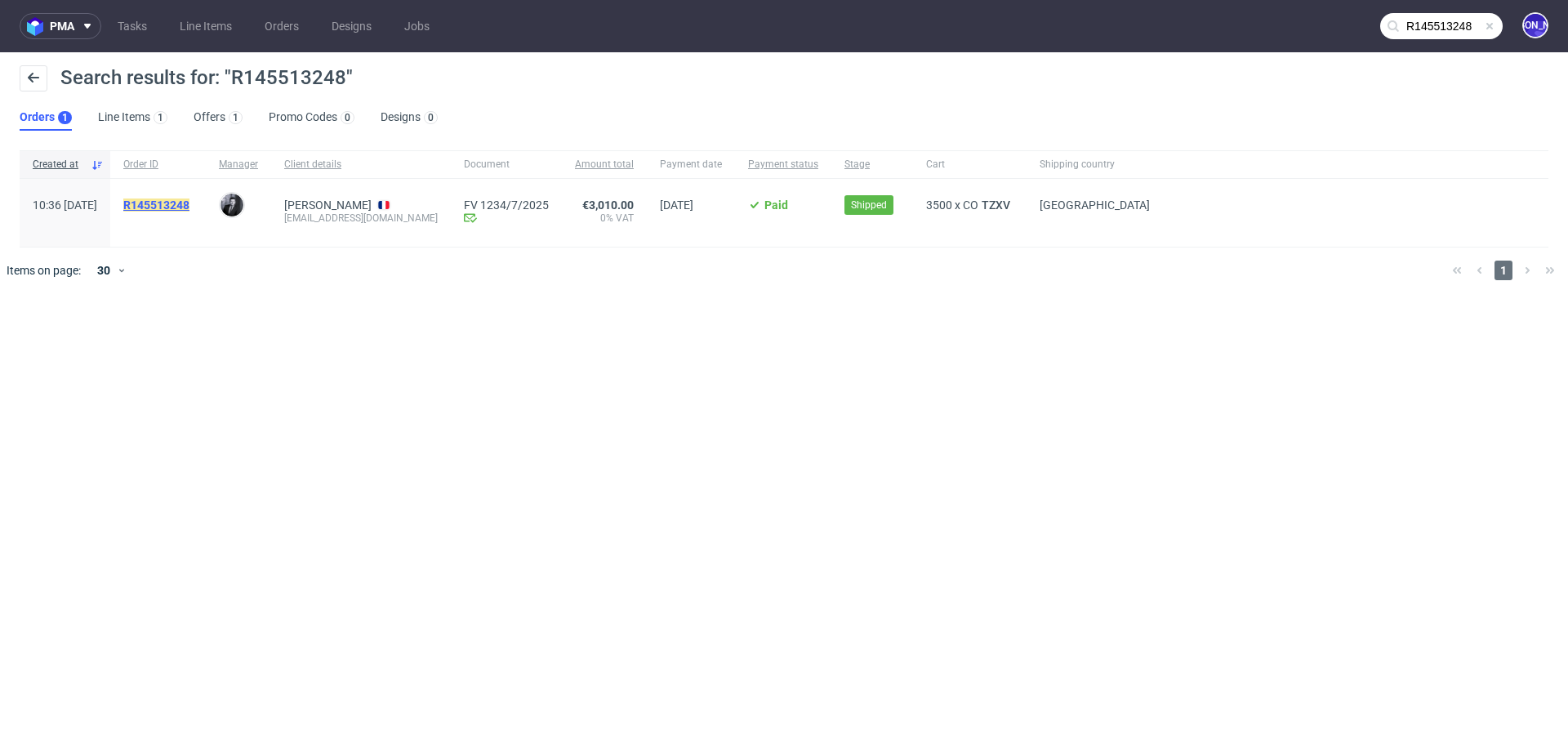
click at [177, 209] on mark "R145513248" at bounding box center [155, 205] width 66 height 13
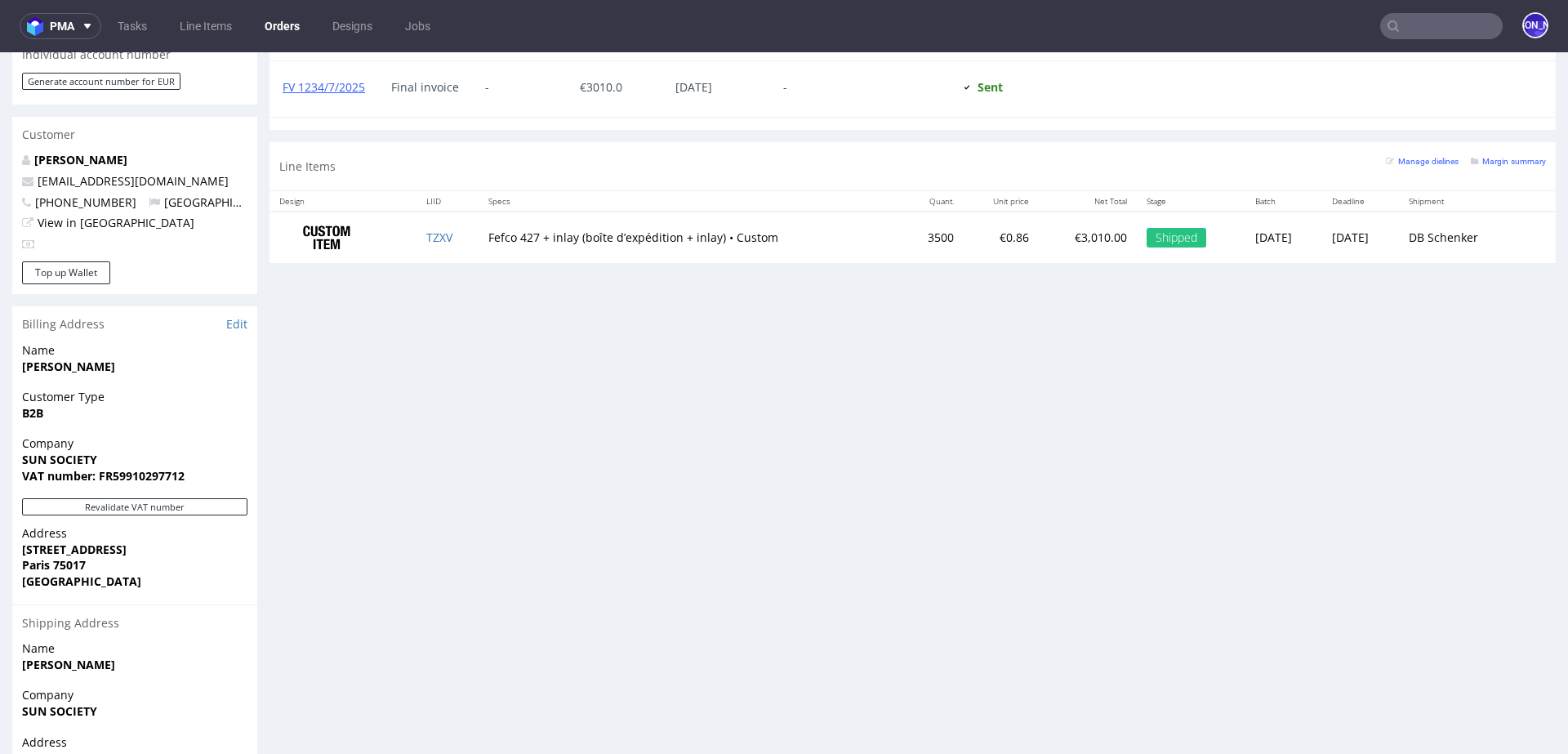
scroll to position [787, 0]
drag, startPoint x: 925, startPoint y: 233, endPoint x: 890, endPoint y: 233, distance: 35.0
click at [901, 233] on td "3500" at bounding box center [932, 236] width 62 height 52
drag, startPoint x: 728, startPoint y: 231, endPoint x: 789, endPoint y: 231, distance: 61.0
click at [789, 231] on td "Fefco 427 + inlay (boîte d’expédition + inlay) • Custom" at bounding box center [690, 236] width 422 height 52
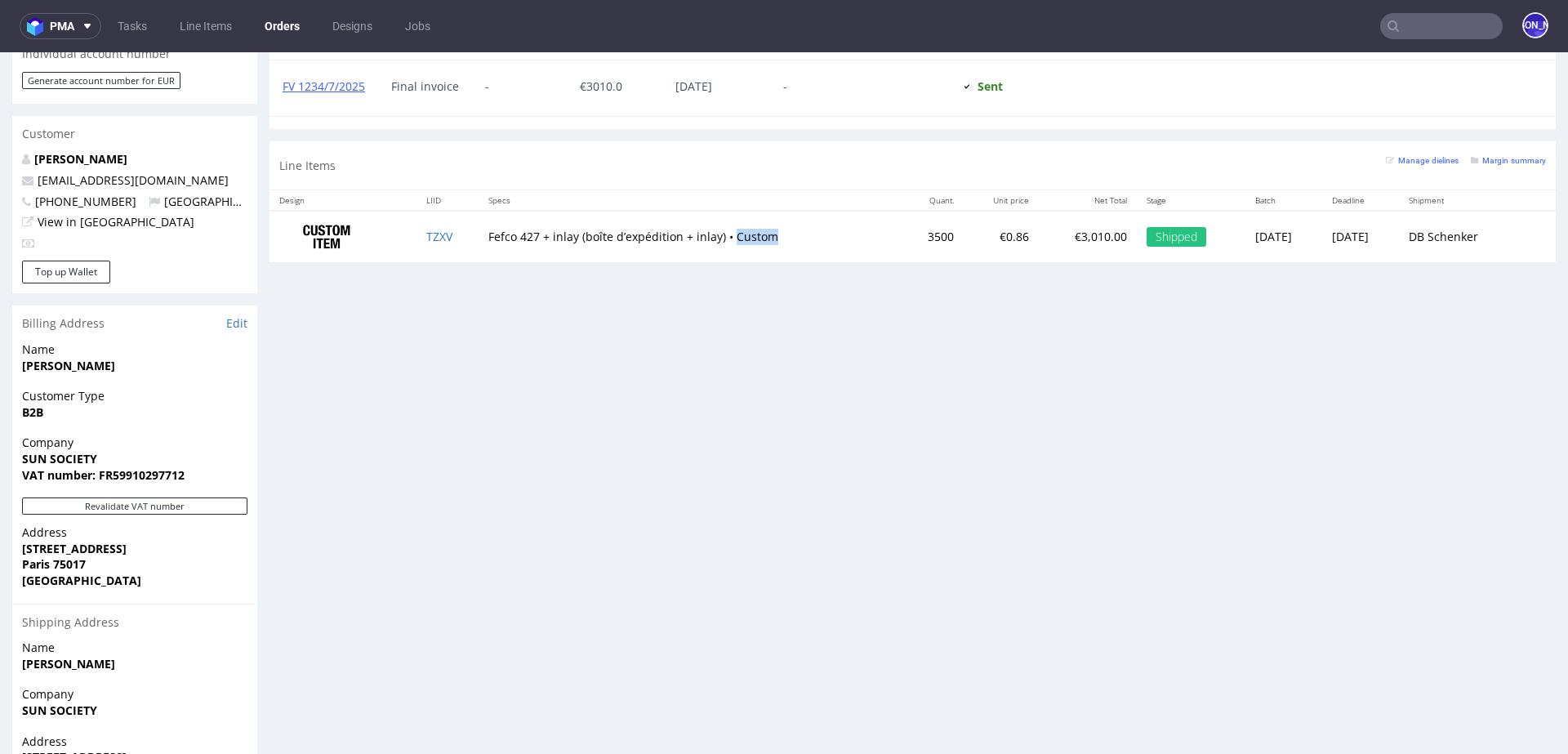
click at [1419, 21] on input "text" at bounding box center [1441, 25] width 123 height 26
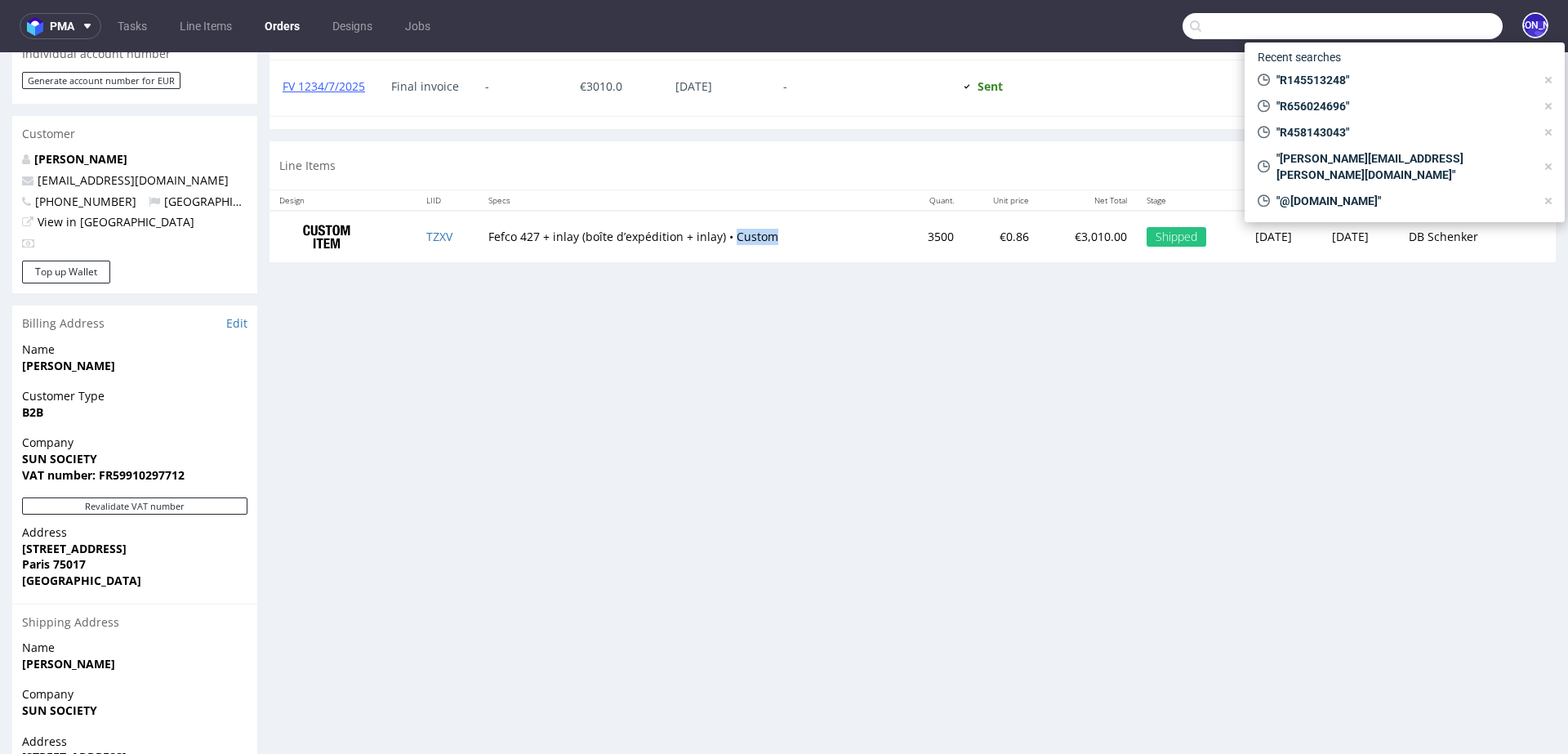
paste input "R593330206"
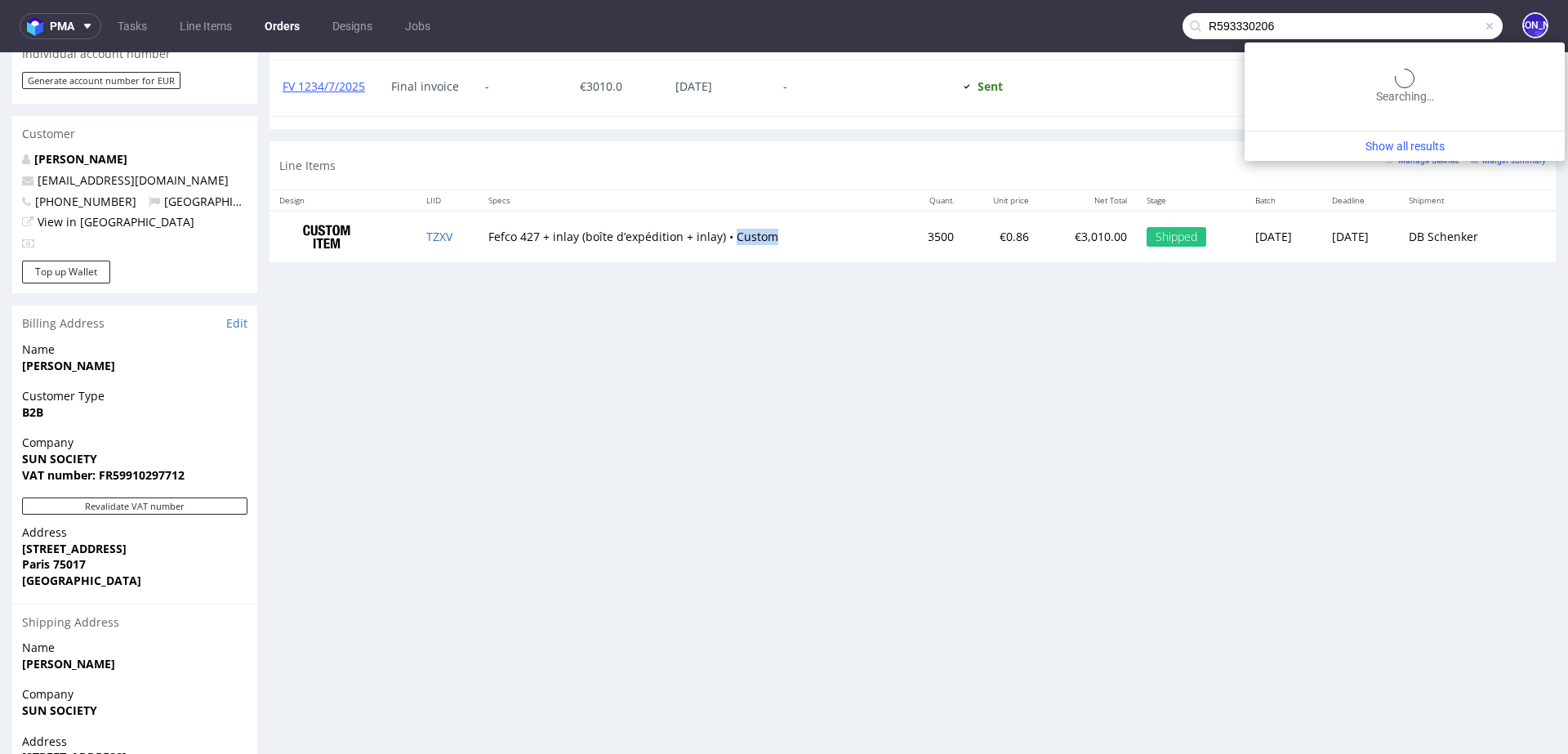
type input "R593330206"
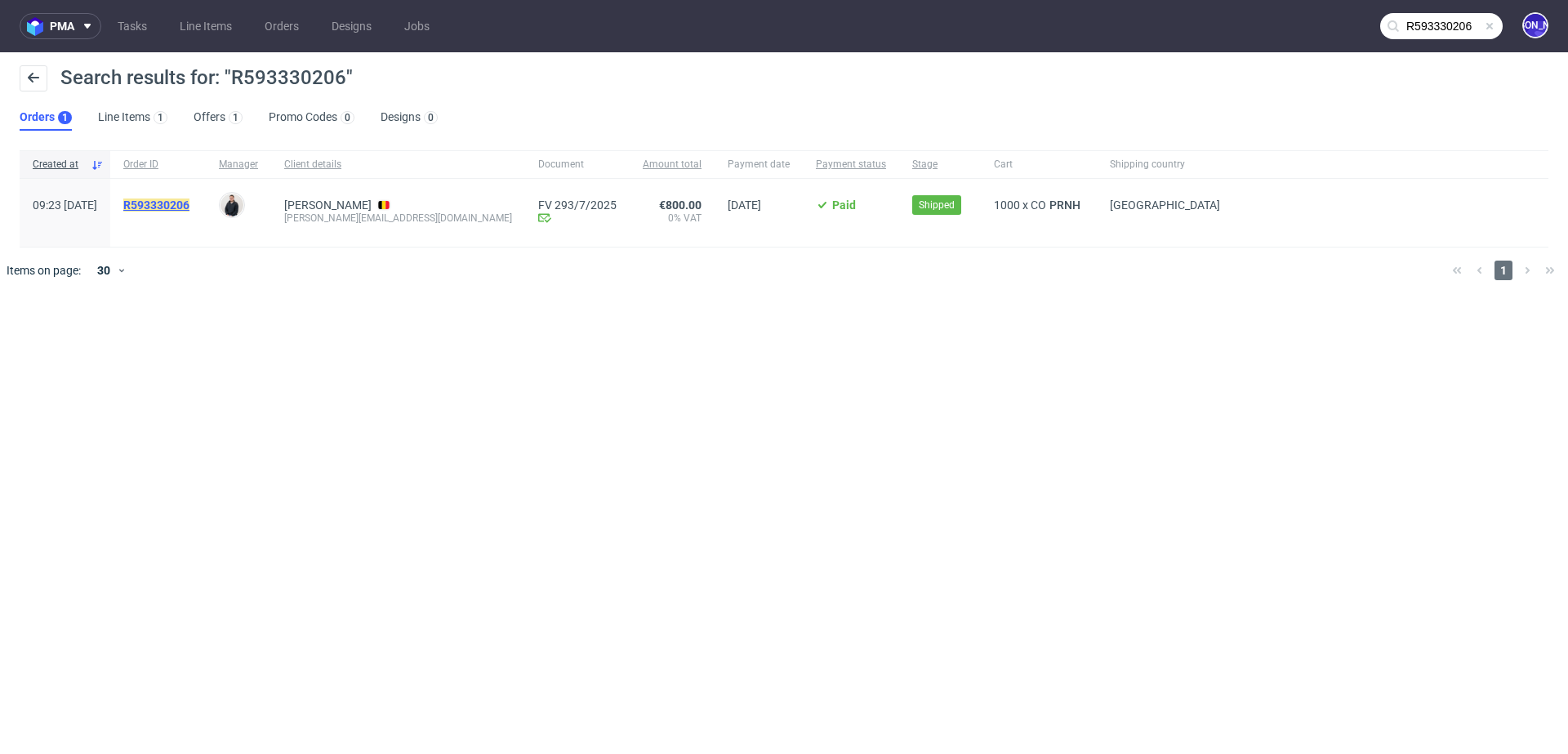
click at [190, 205] on mark "R593330206" at bounding box center [155, 205] width 66 height 13
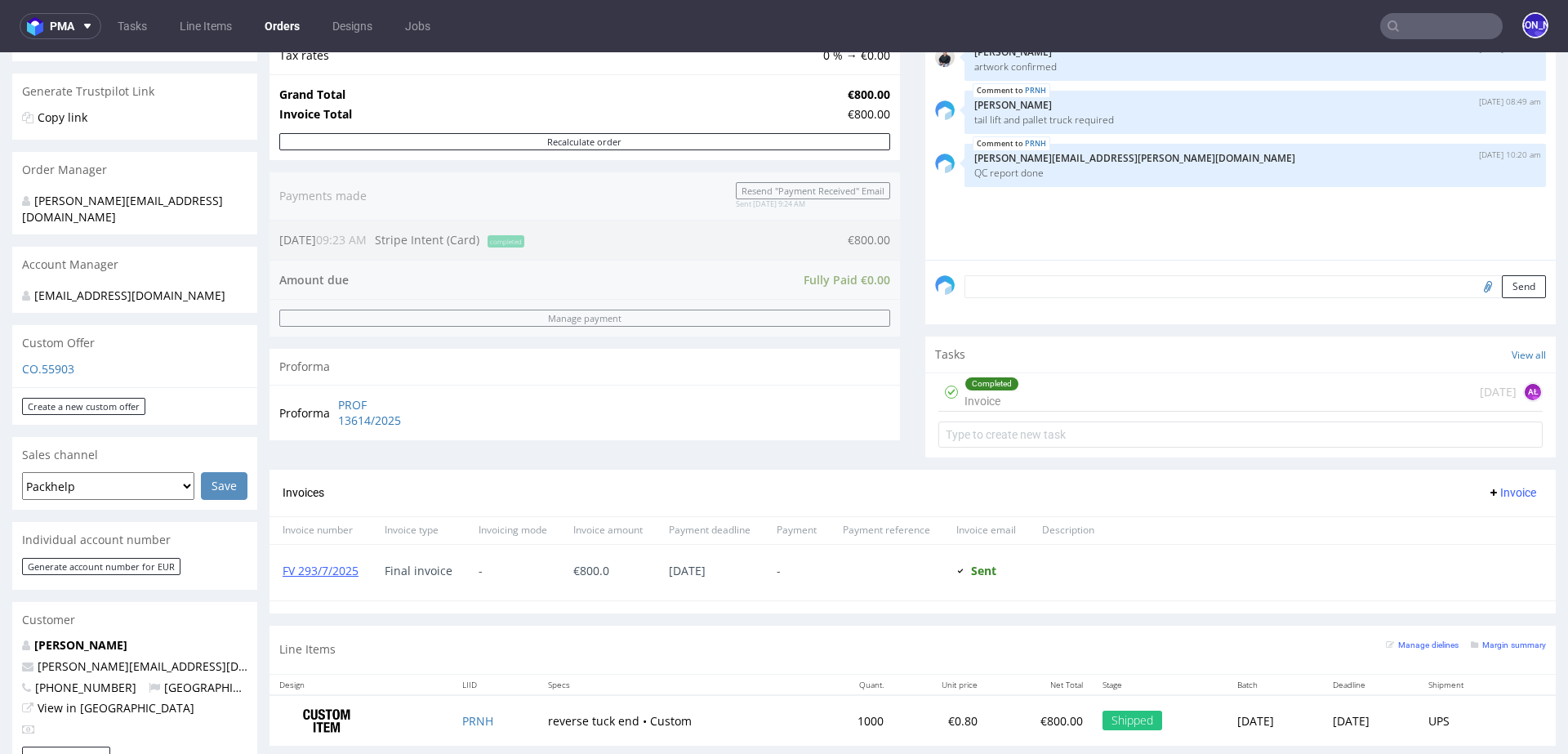
scroll to position [881, 0]
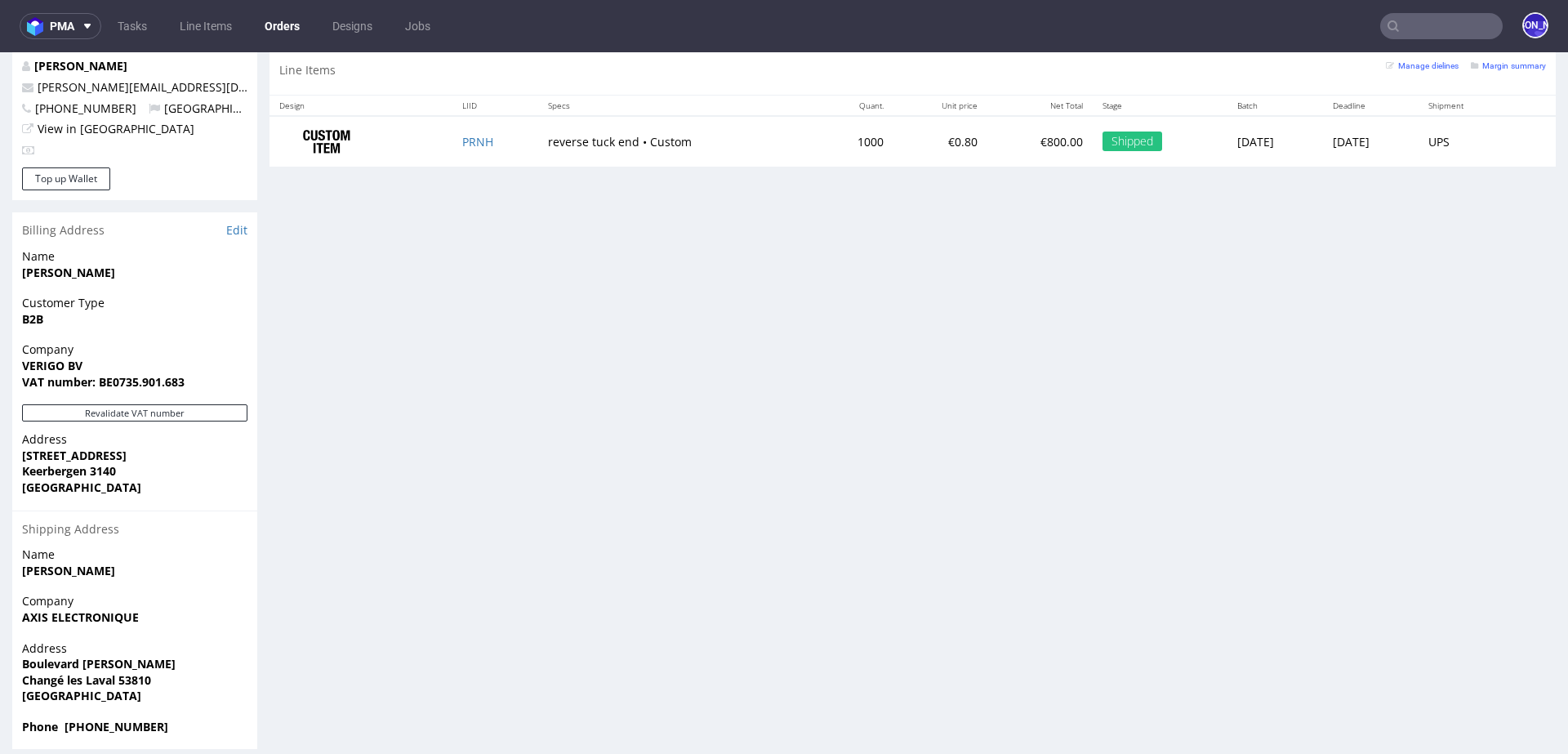
click at [1421, 22] on input "text" at bounding box center [1441, 25] width 123 height 26
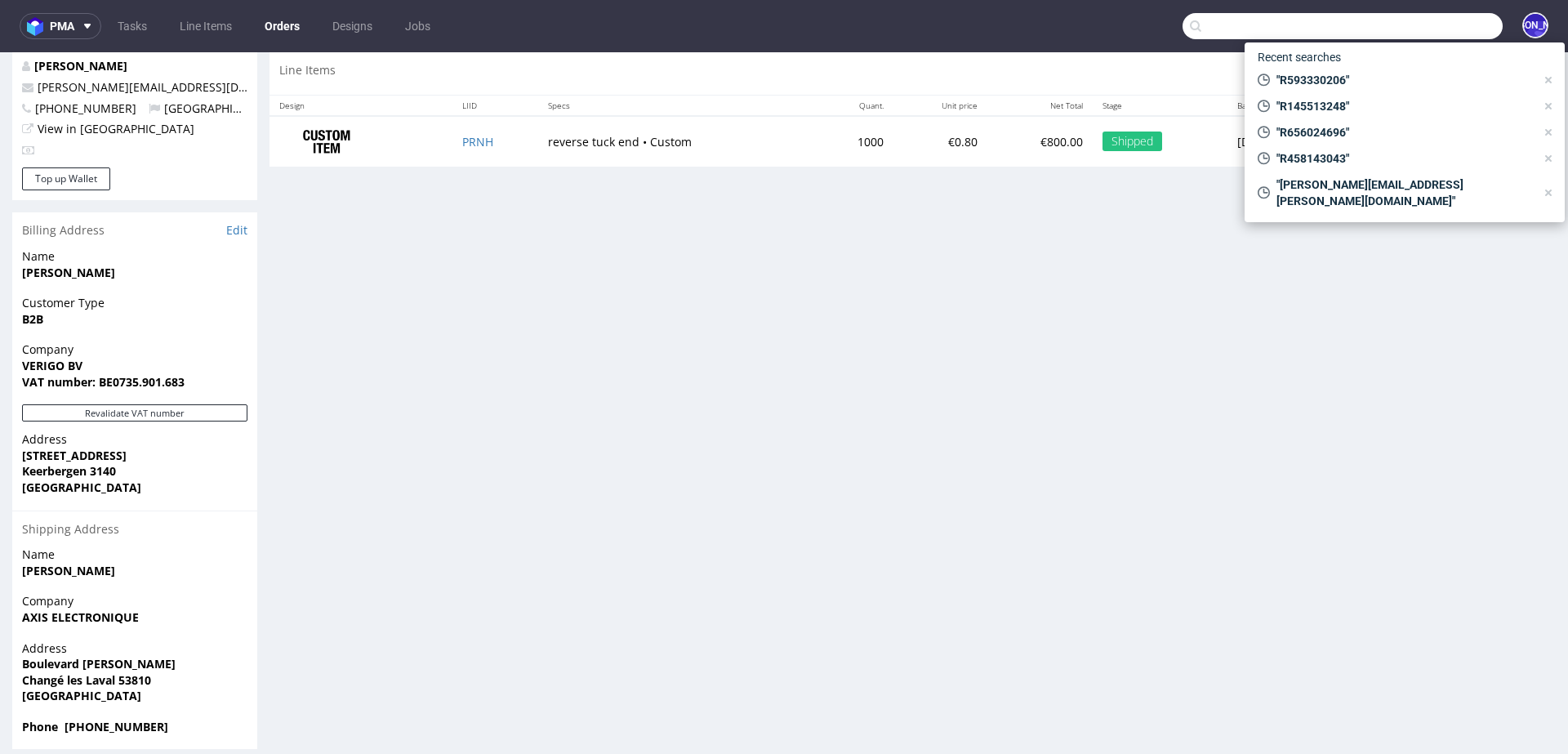
paste input "R019836017"
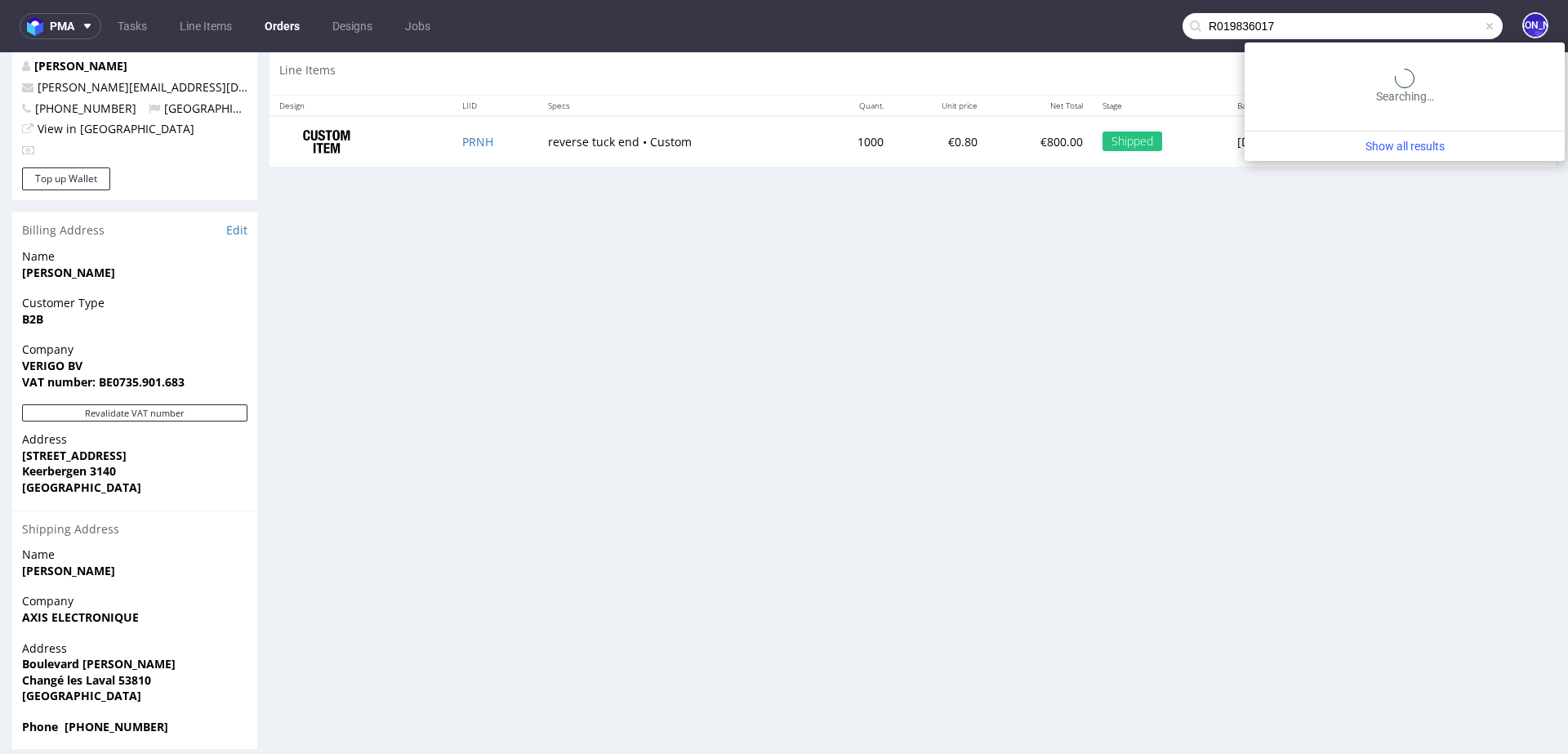
type input "R019836017"
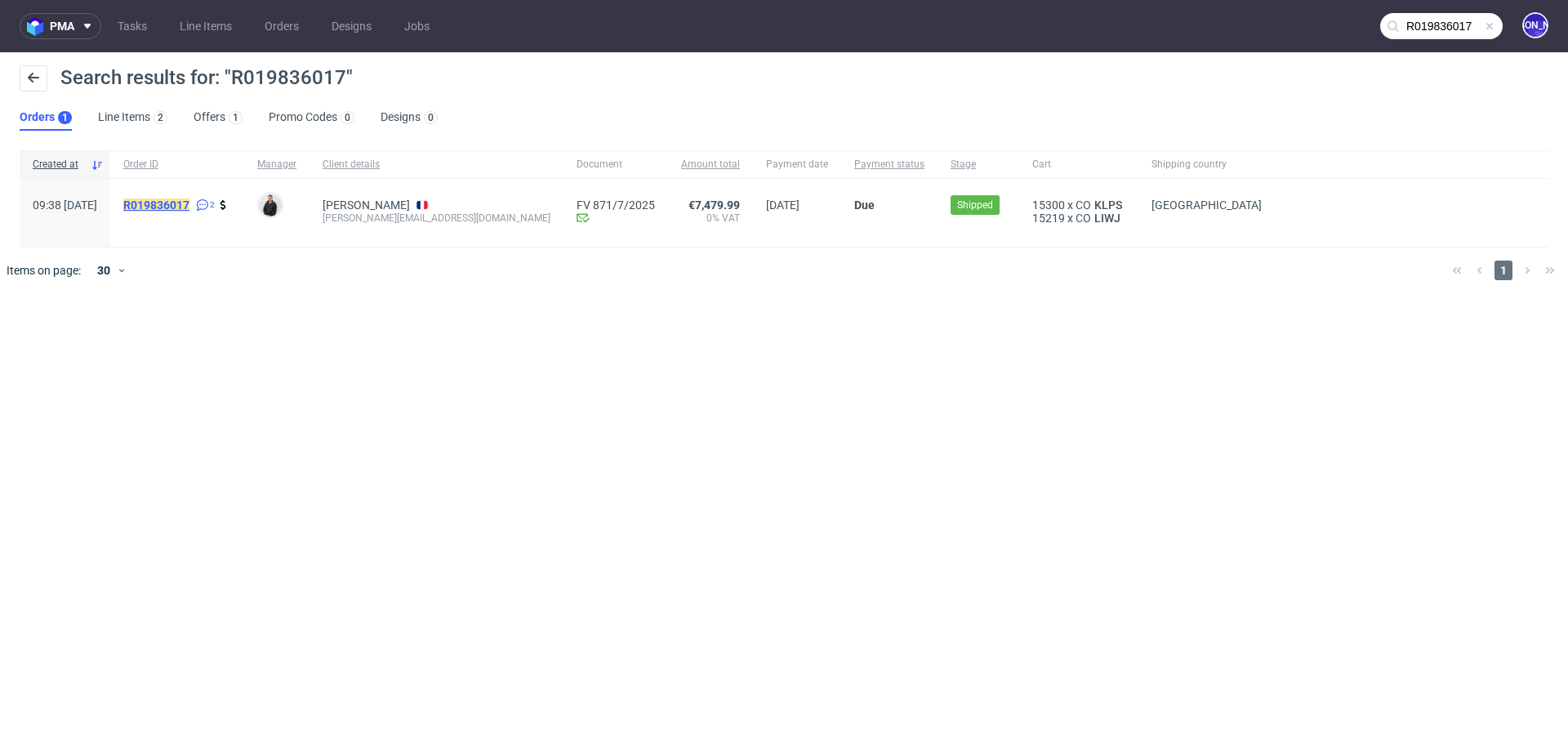
click at [190, 203] on mark "R019836017" at bounding box center [155, 205] width 66 height 13
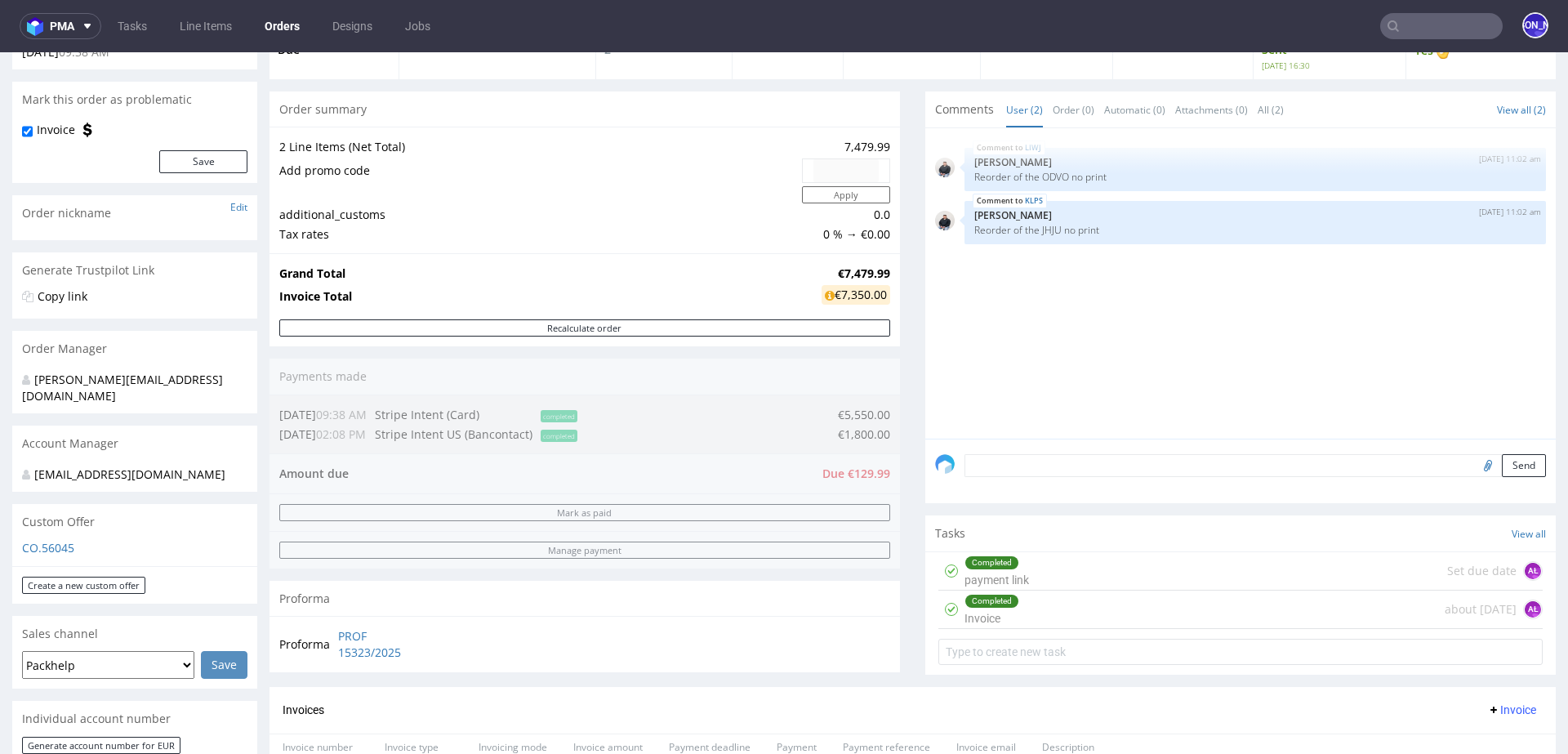
scroll to position [118, 0]
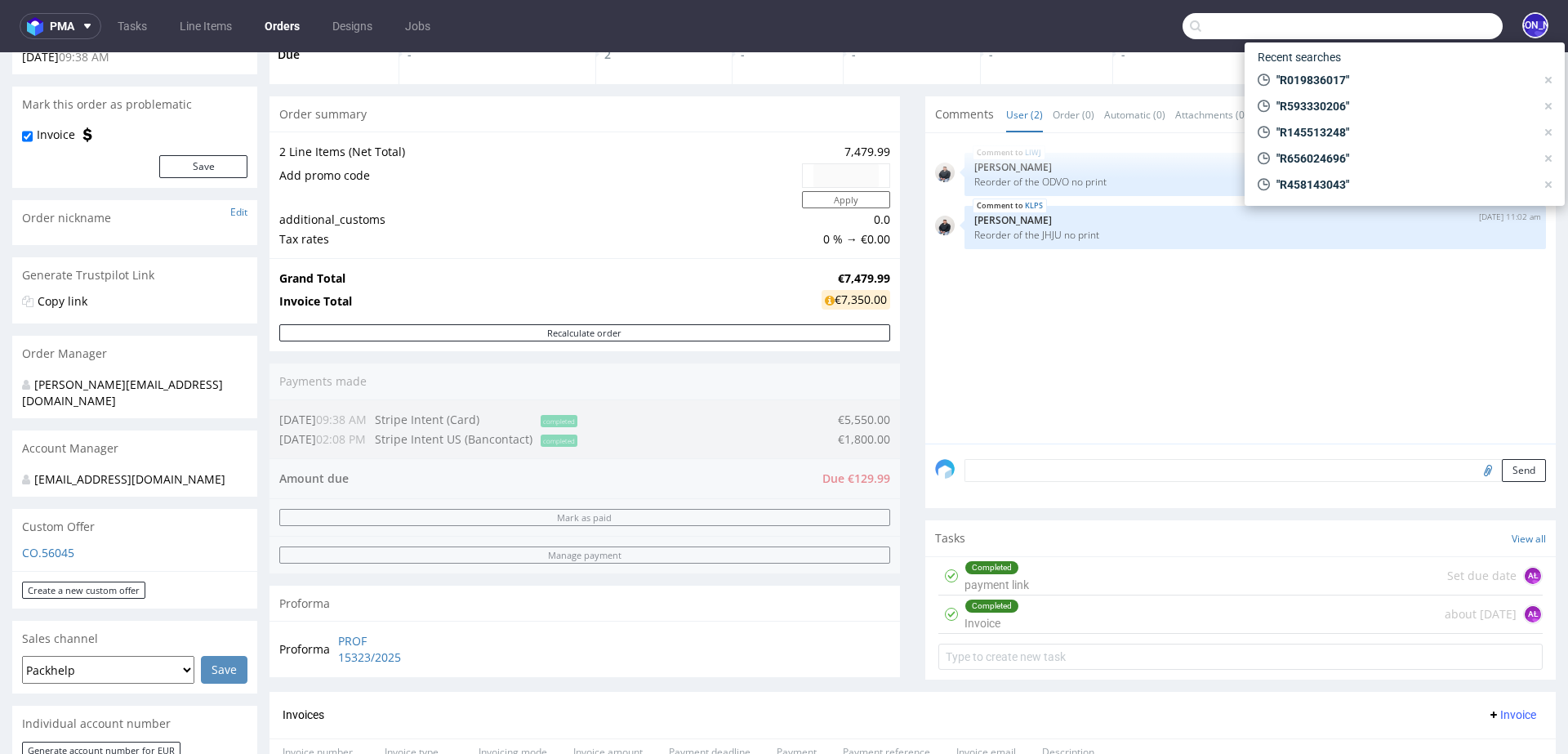
click at [1459, 21] on input "text" at bounding box center [1343, 25] width 320 height 26
paste input "R065885742"
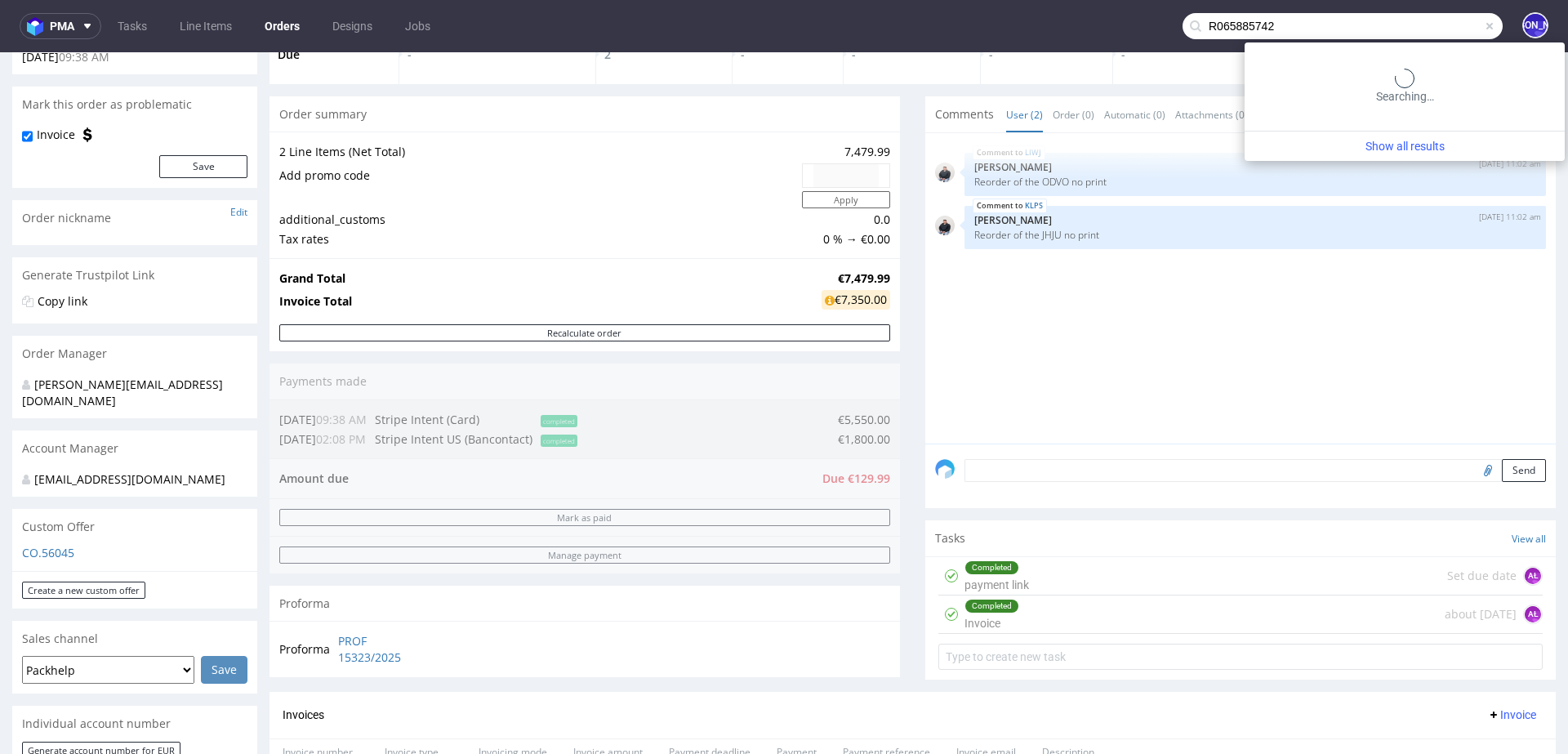
type input "R065885742"
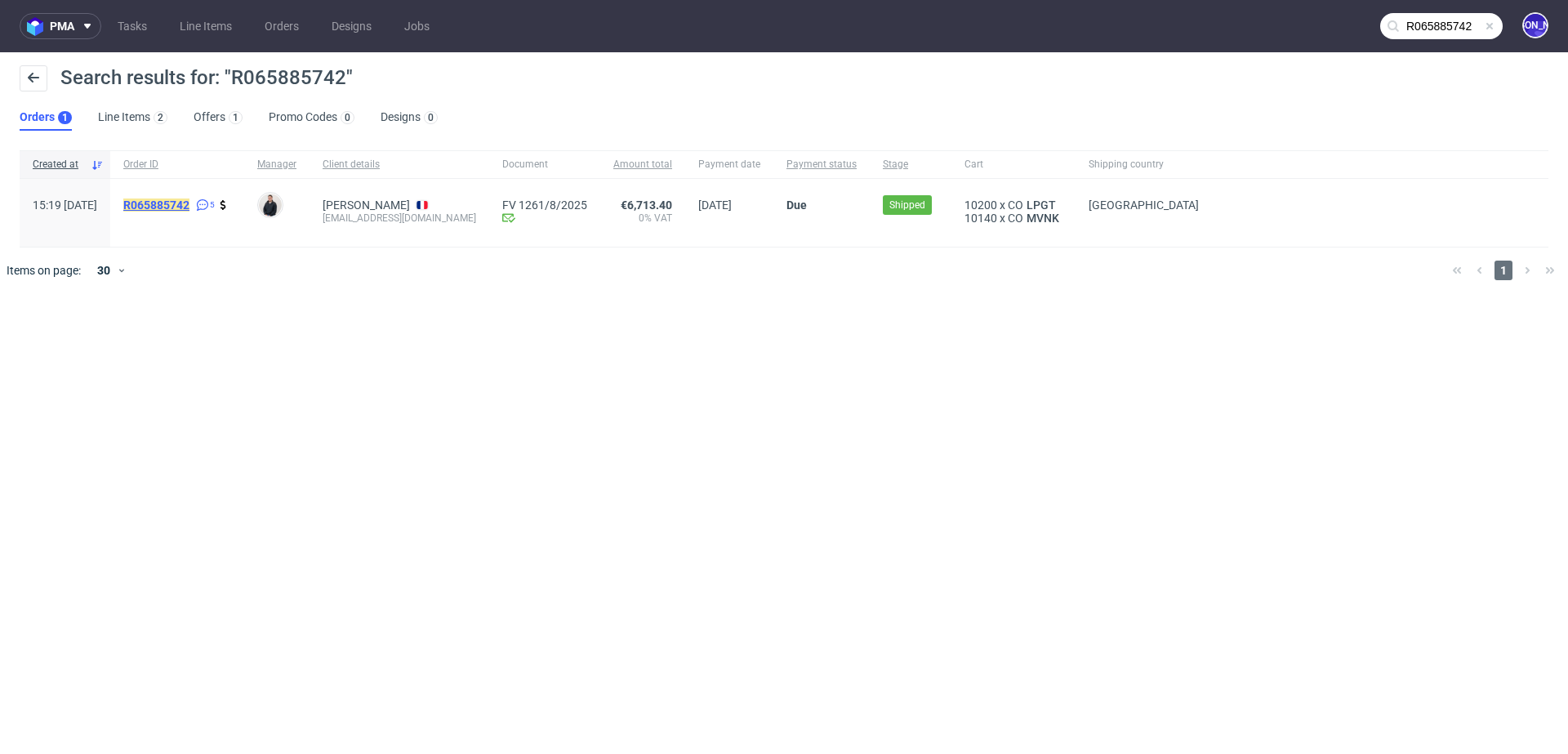
click at [190, 204] on mark "R065885742" at bounding box center [155, 205] width 66 height 13
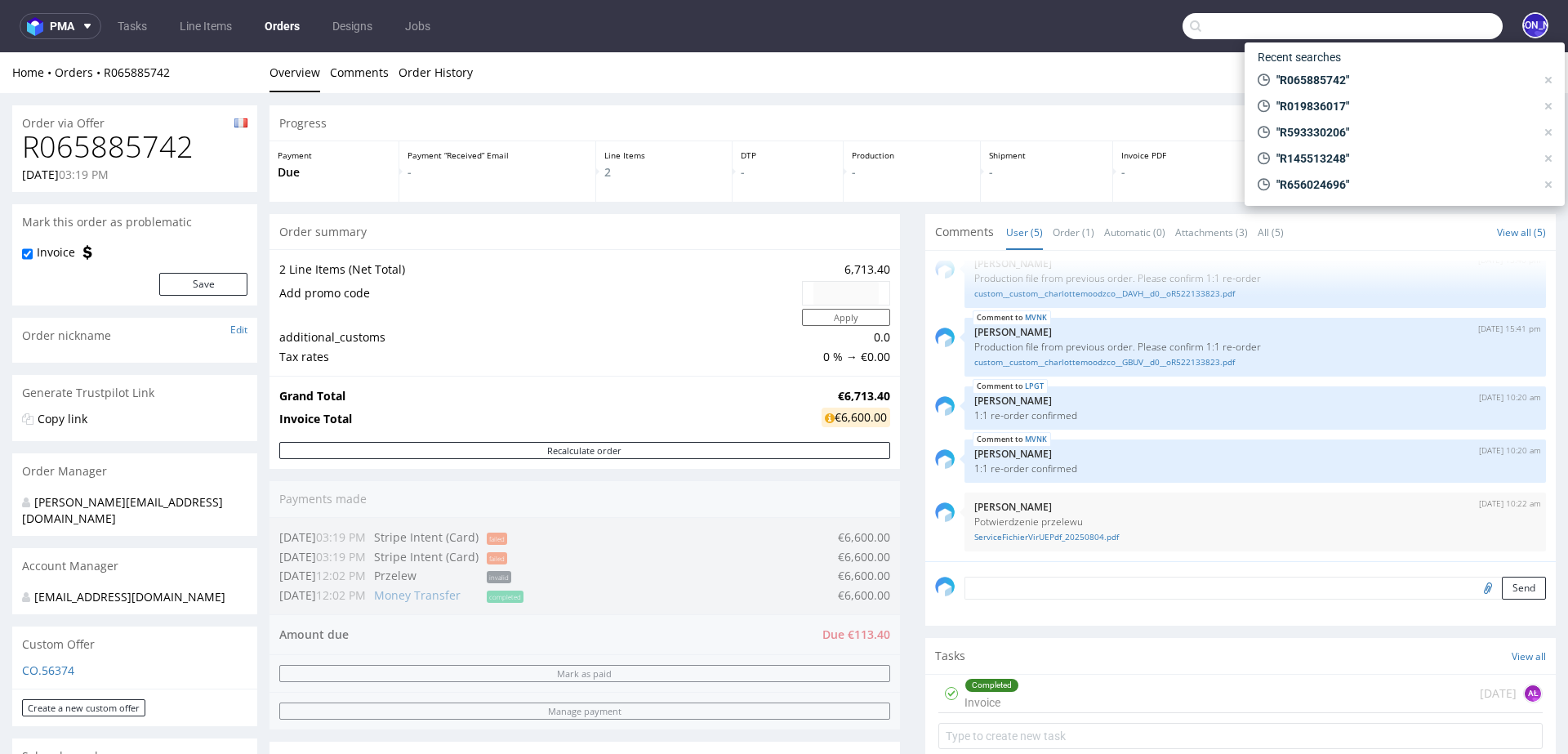
click at [1410, 15] on input "text" at bounding box center [1343, 25] width 320 height 26
paste input "R742711726"
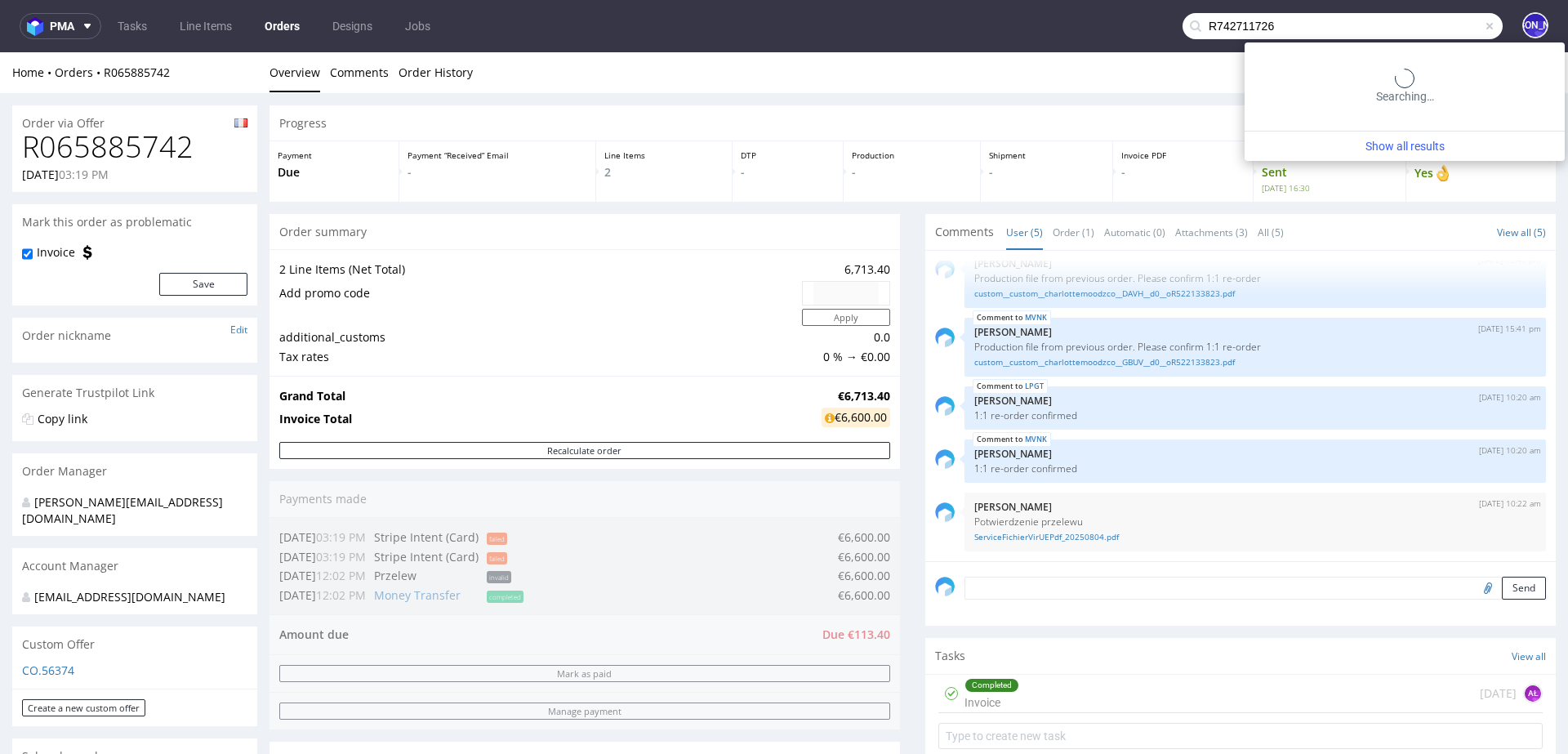
type input "R742711726"
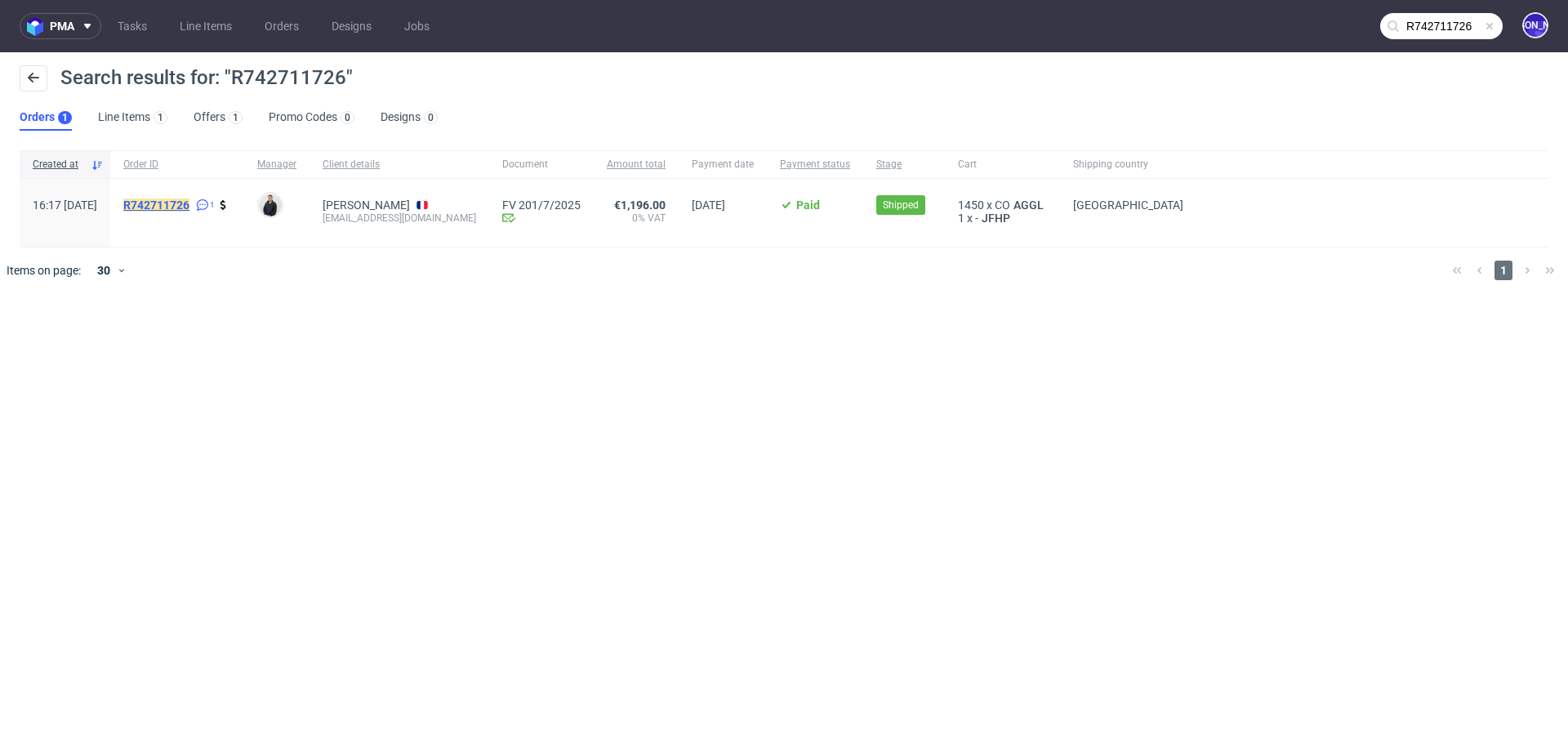
click at [190, 204] on mark "R742711726" at bounding box center [155, 205] width 66 height 13
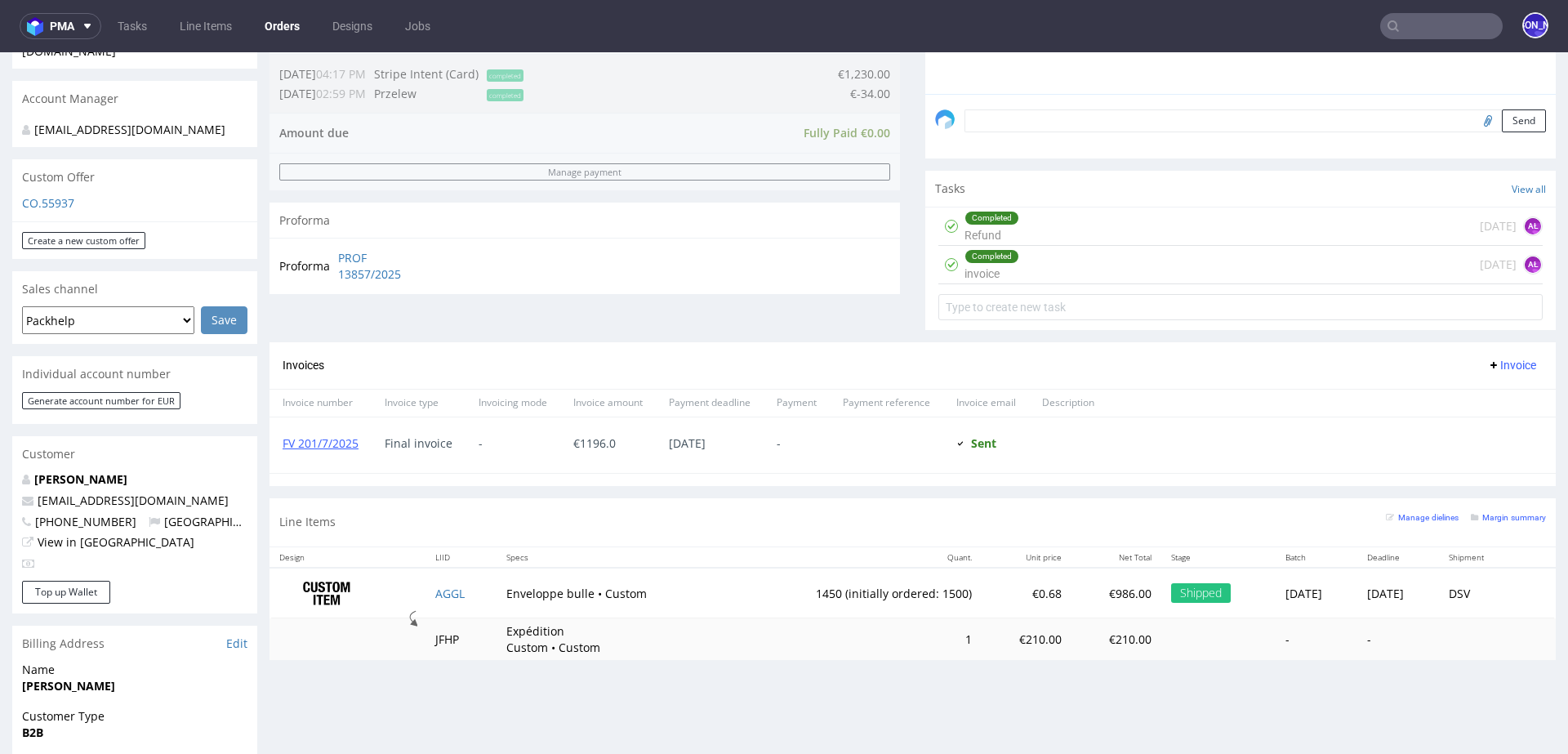
scroll to position [462, 0]
